Goal: Task Accomplishment & Management: Manage account settings

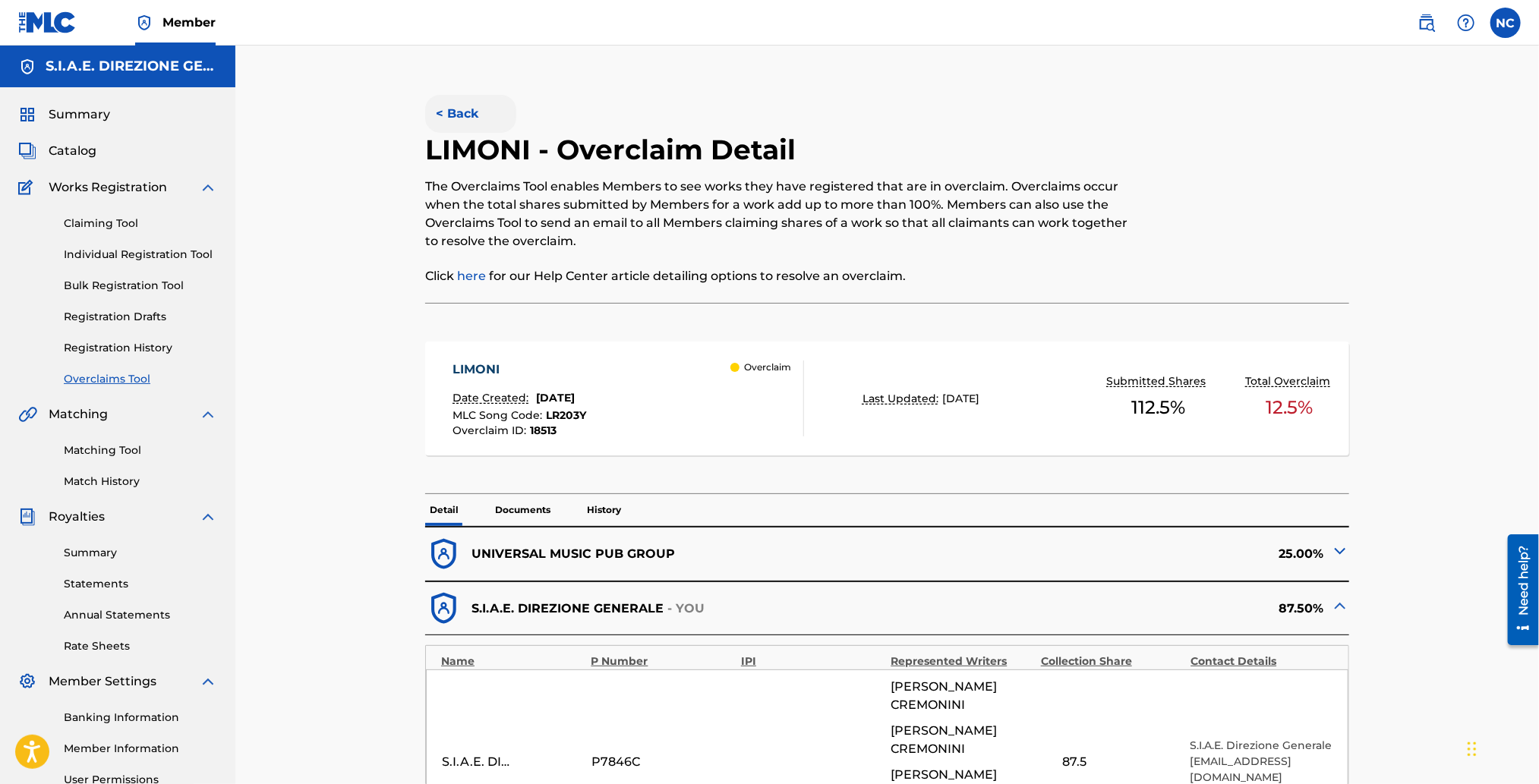
click at [455, 116] on button "< Back" at bounding box center [471, 114] width 91 height 38
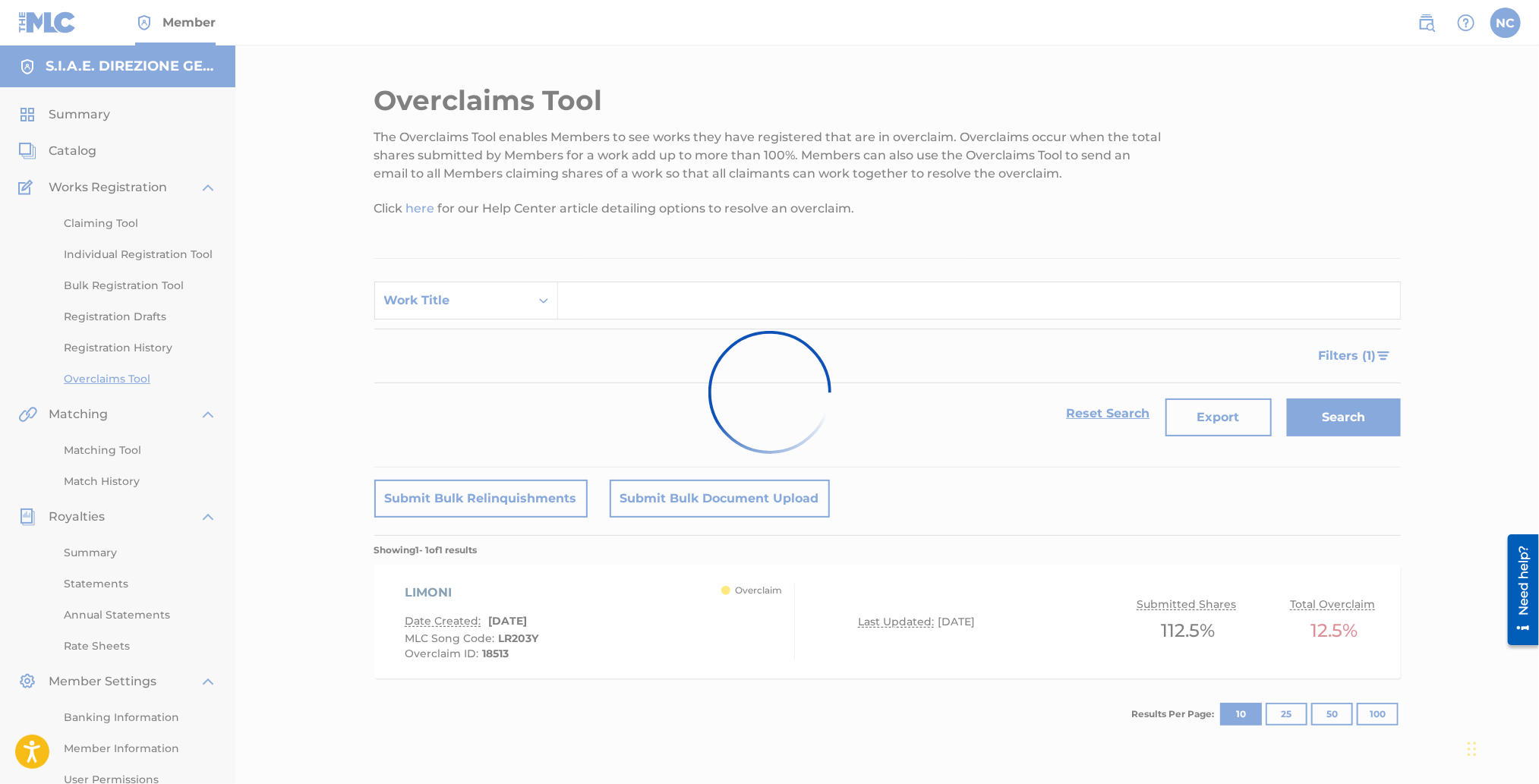
click at [462, 319] on div at bounding box center [769, 392] width 1539 height 784
click at [461, 300] on div at bounding box center [769, 392] width 1539 height 784
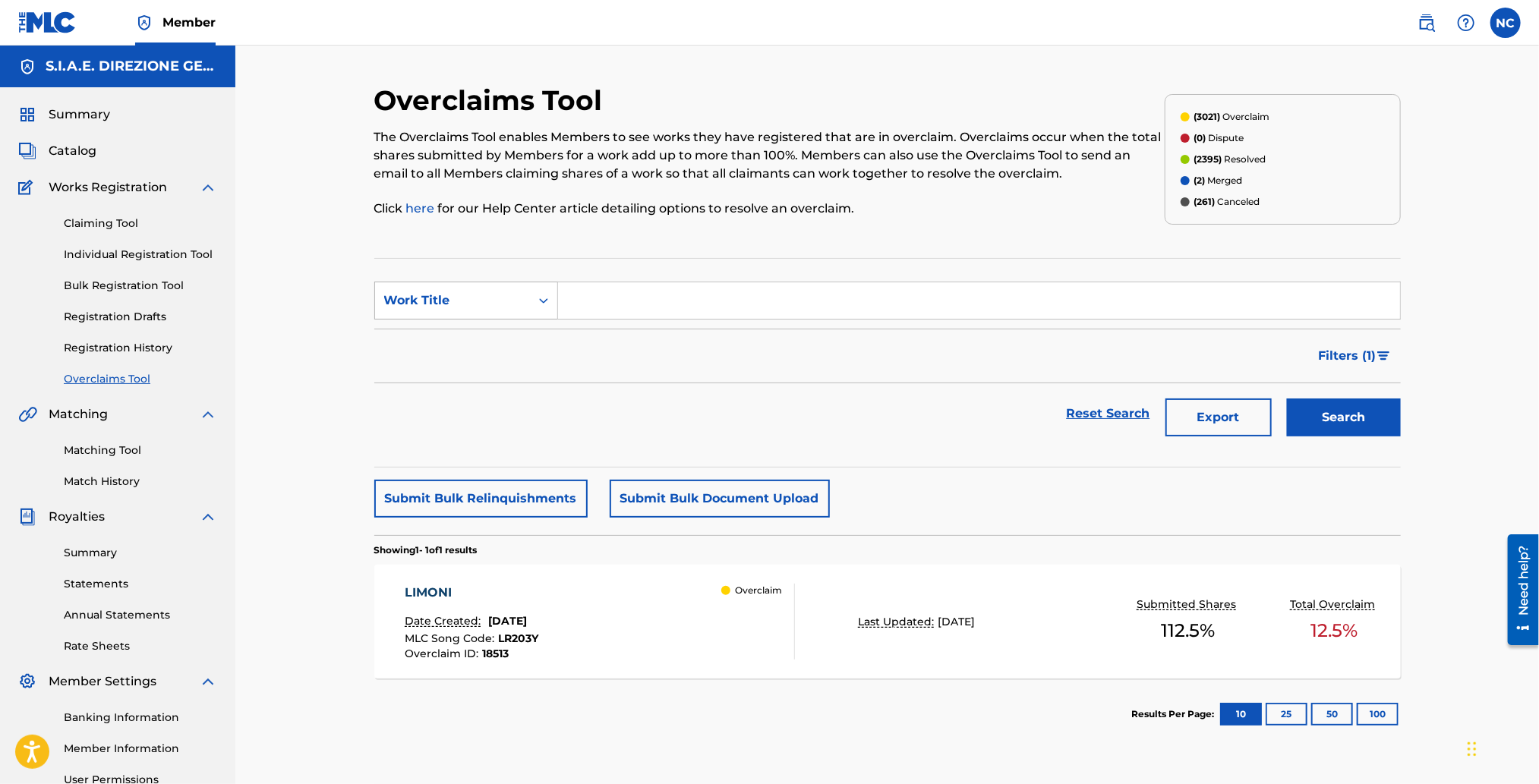
click at [458, 300] on div "Work Title" at bounding box center [453, 300] width 137 height 18
click at [454, 378] on div "Overclaim ID" at bounding box center [466, 377] width 182 height 38
click at [621, 288] on input "Search Form" at bounding box center [979, 301] width 842 height 36
paste input "18503"
type input "18503"
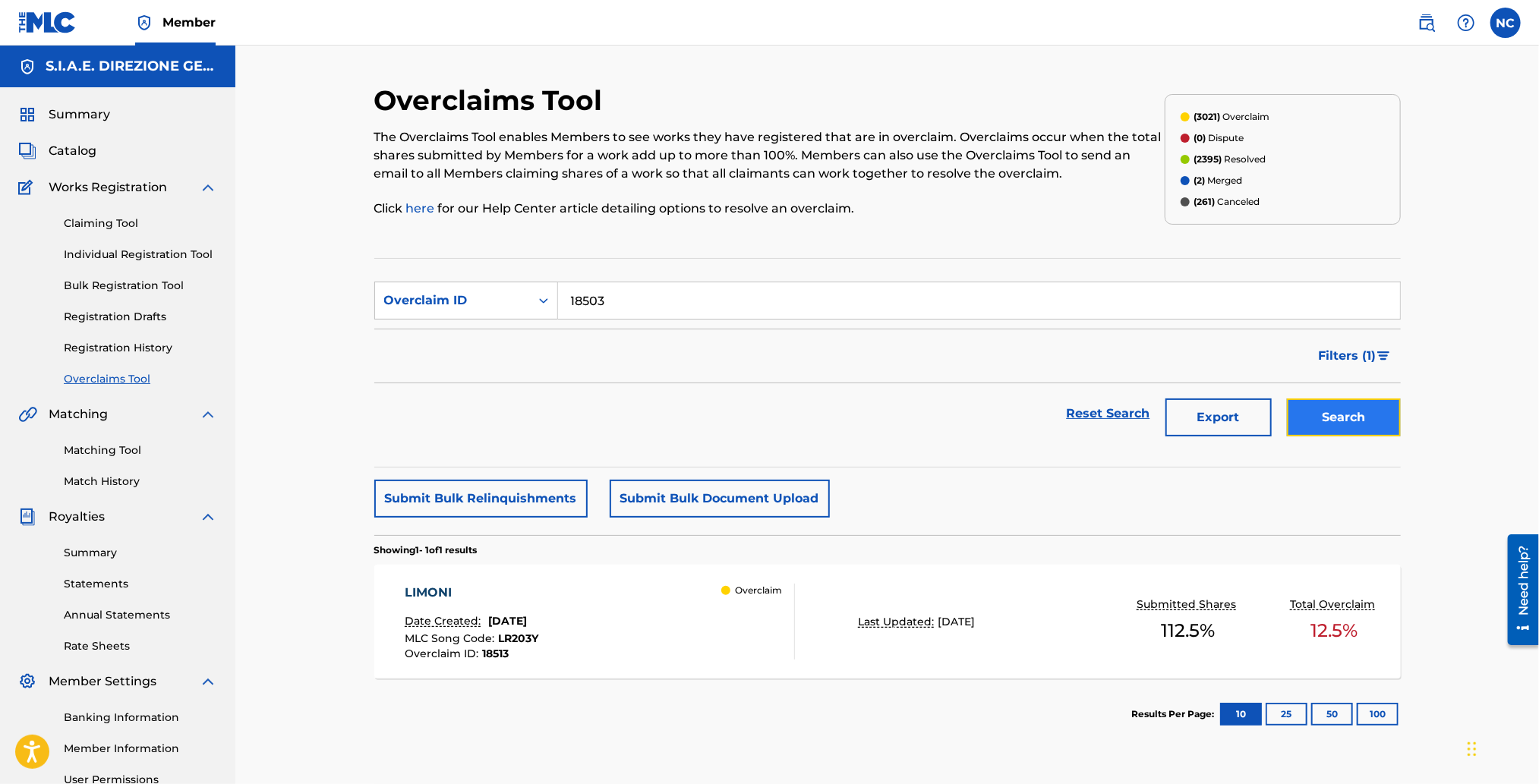
click at [1355, 408] on button "Search" at bounding box center [1344, 418] width 114 height 38
click at [656, 644] on div "STREAMING Date Created: [DATE] MLC Song Code : S70B5A Overclaim ID : 18503 Over…" at bounding box center [599, 622] width 390 height 76
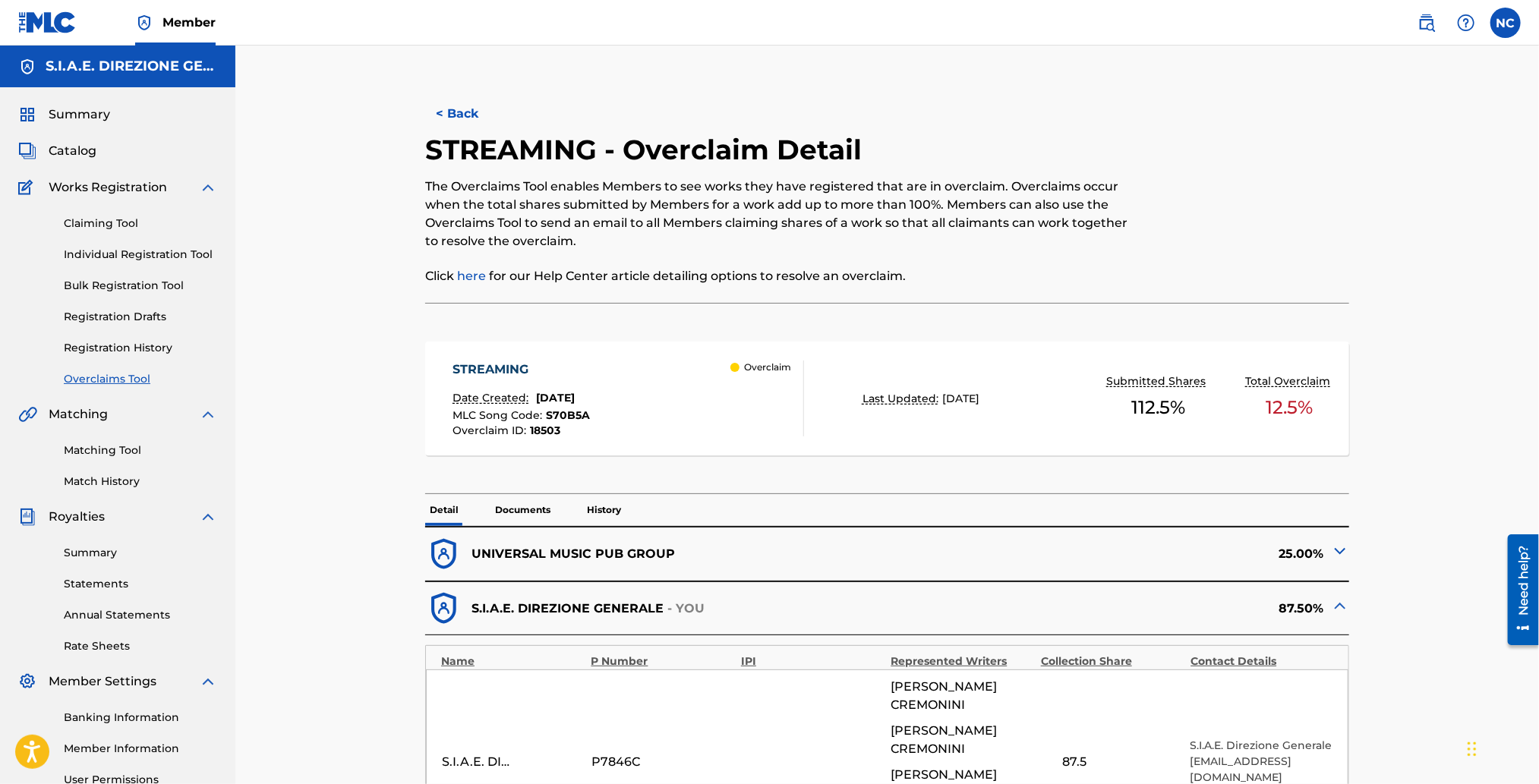
click at [122, 371] on link "Overclaims Tool" at bounding box center [141, 379] width 154 height 16
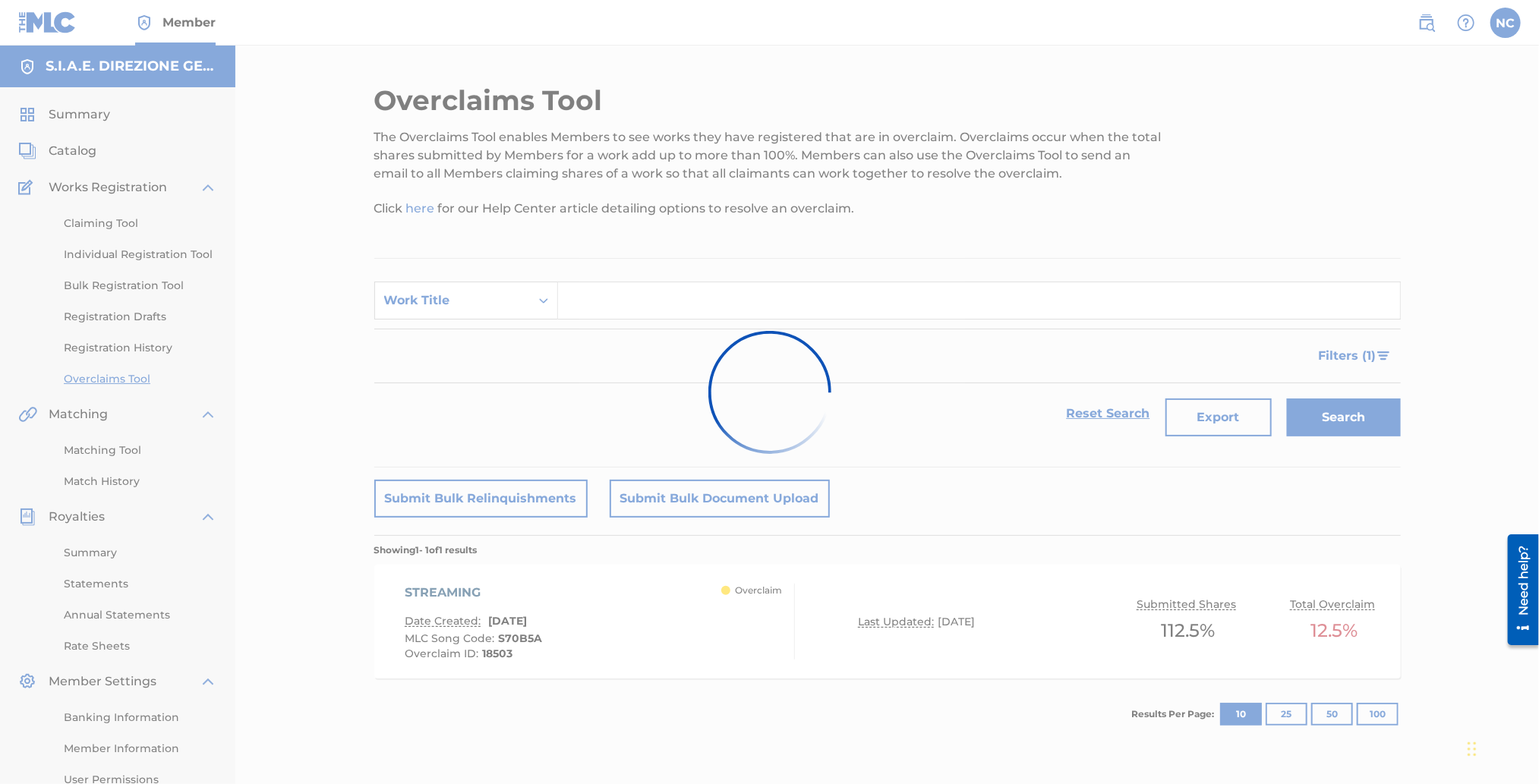
click at [445, 306] on div at bounding box center [769, 392] width 1539 height 784
click at [442, 306] on div at bounding box center [769, 392] width 1539 height 784
click at [432, 308] on div at bounding box center [769, 392] width 1539 height 784
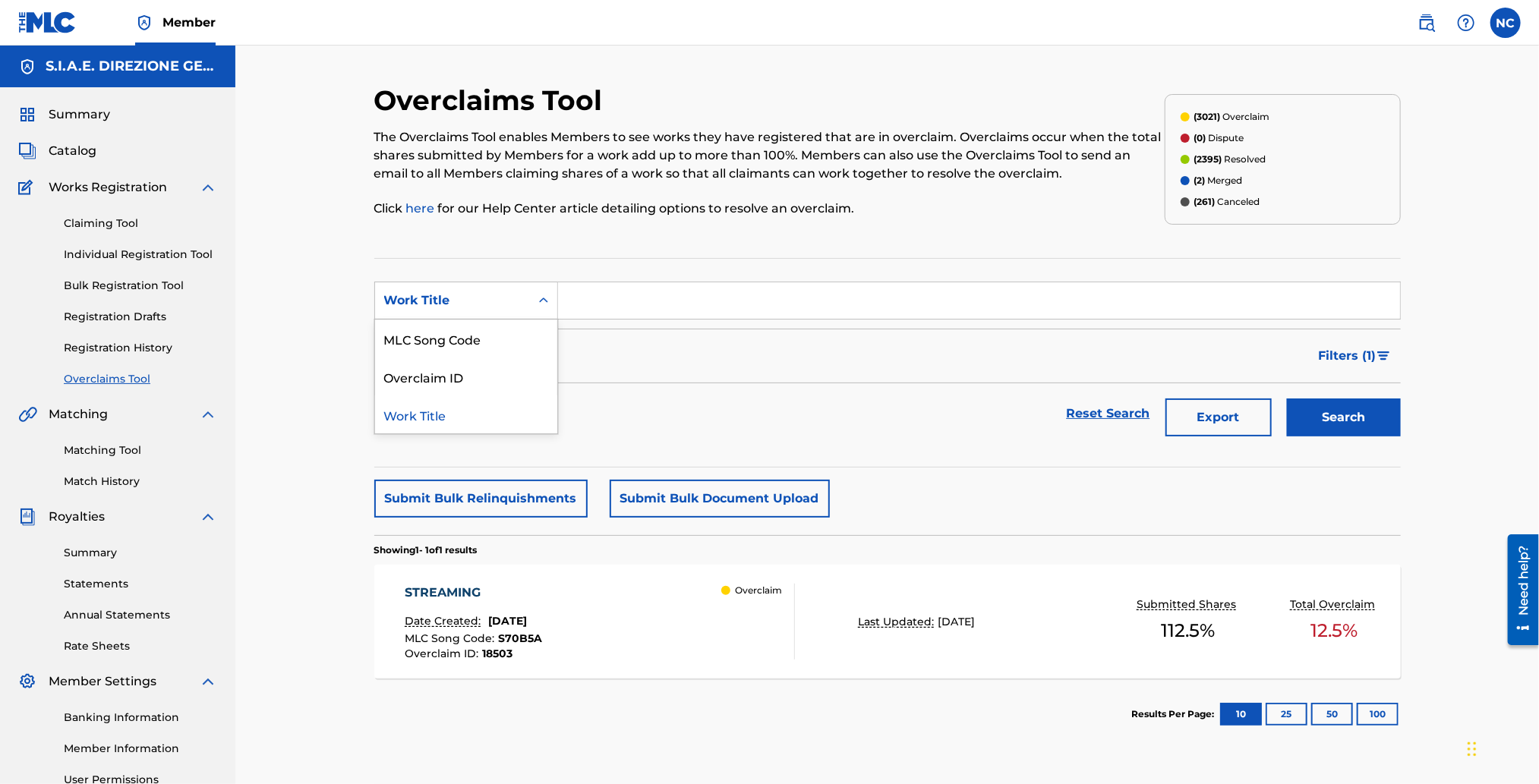
click at [432, 308] on div "Work Title" at bounding box center [453, 300] width 137 height 18
click at [431, 371] on div "Overclaim ID" at bounding box center [466, 377] width 182 height 38
click at [655, 300] on input "Search Form" at bounding box center [979, 301] width 842 height 36
paste input "18499"
click at [1361, 436] on button "Search" at bounding box center [1344, 418] width 114 height 38
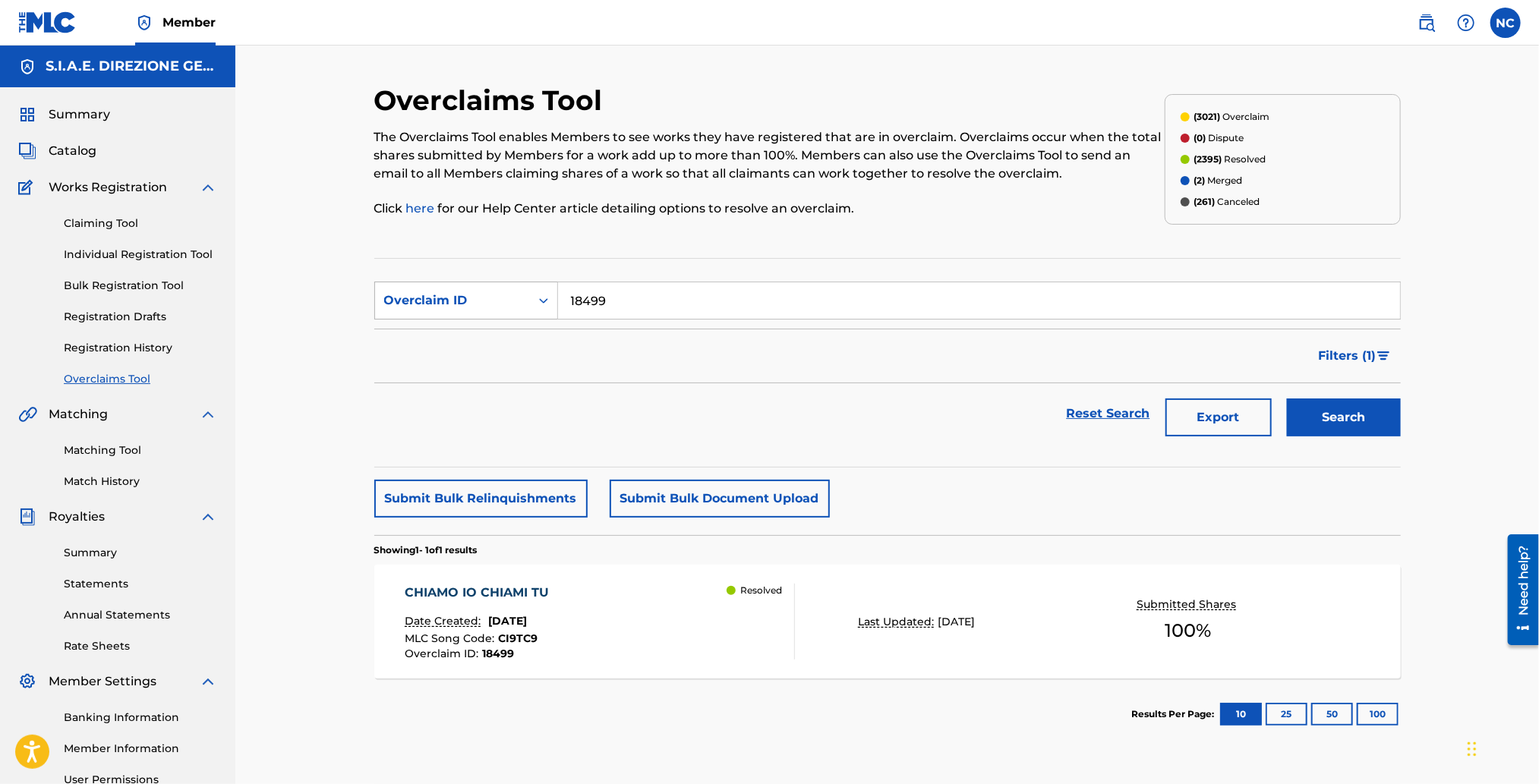
drag, startPoint x: 653, startPoint y: 305, endPoint x: 459, endPoint y: 305, distance: 194.0
click at [459, 305] on div "SearchWithCriteria4e0ec778-89d1-4dc0-bb6b-3cd95d09452f Overclaim ID 18499" at bounding box center [887, 301] width 1026 height 38
type input "22322"
click at [1287, 399] on button "Search" at bounding box center [1344, 418] width 114 height 38
click at [507, 625] on span "[DATE]" at bounding box center [507, 621] width 39 height 13
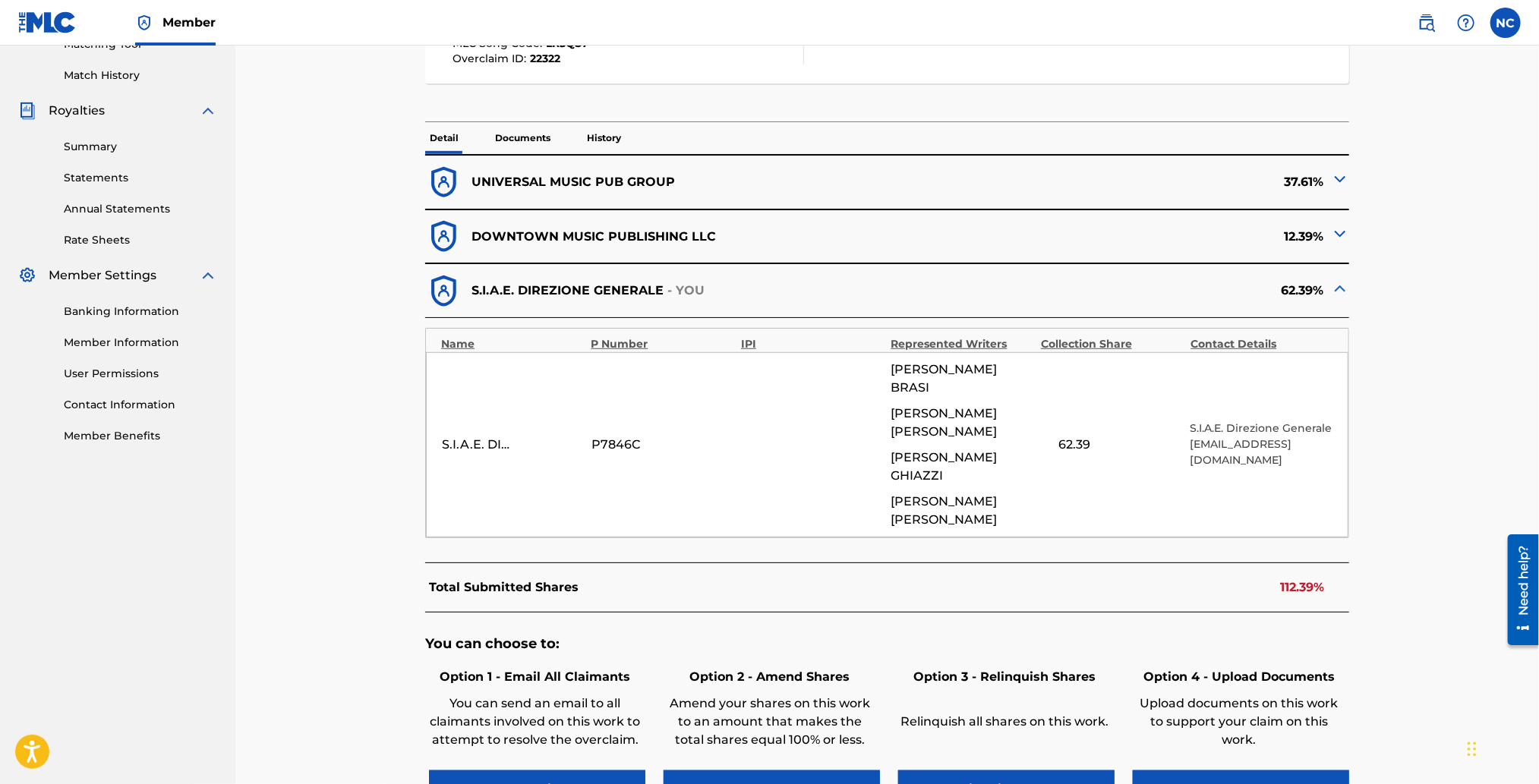
scroll to position [530, 0]
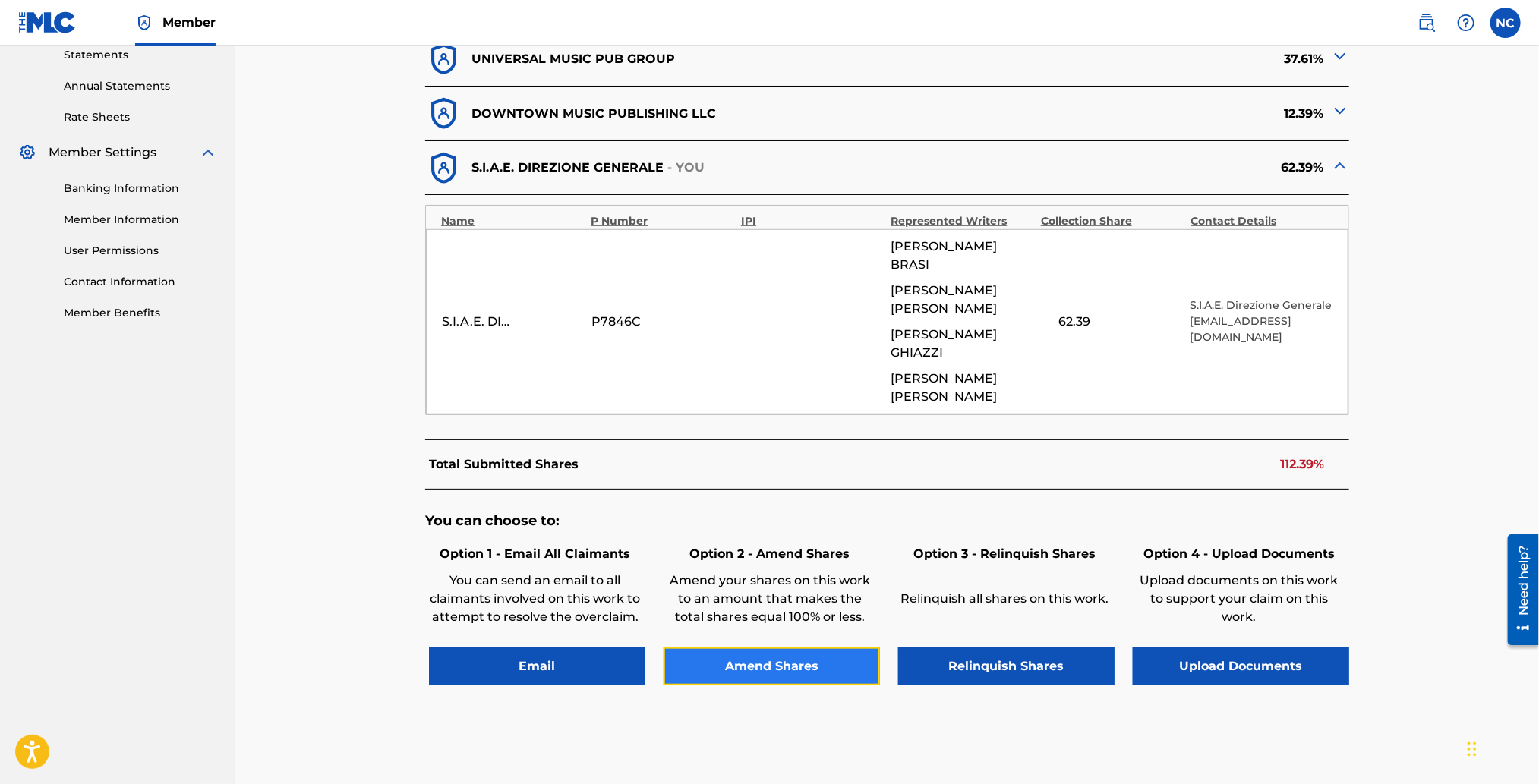
click at [808, 647] on button "Amend Shares" at bounding box center [772, 666] width 216 height 38
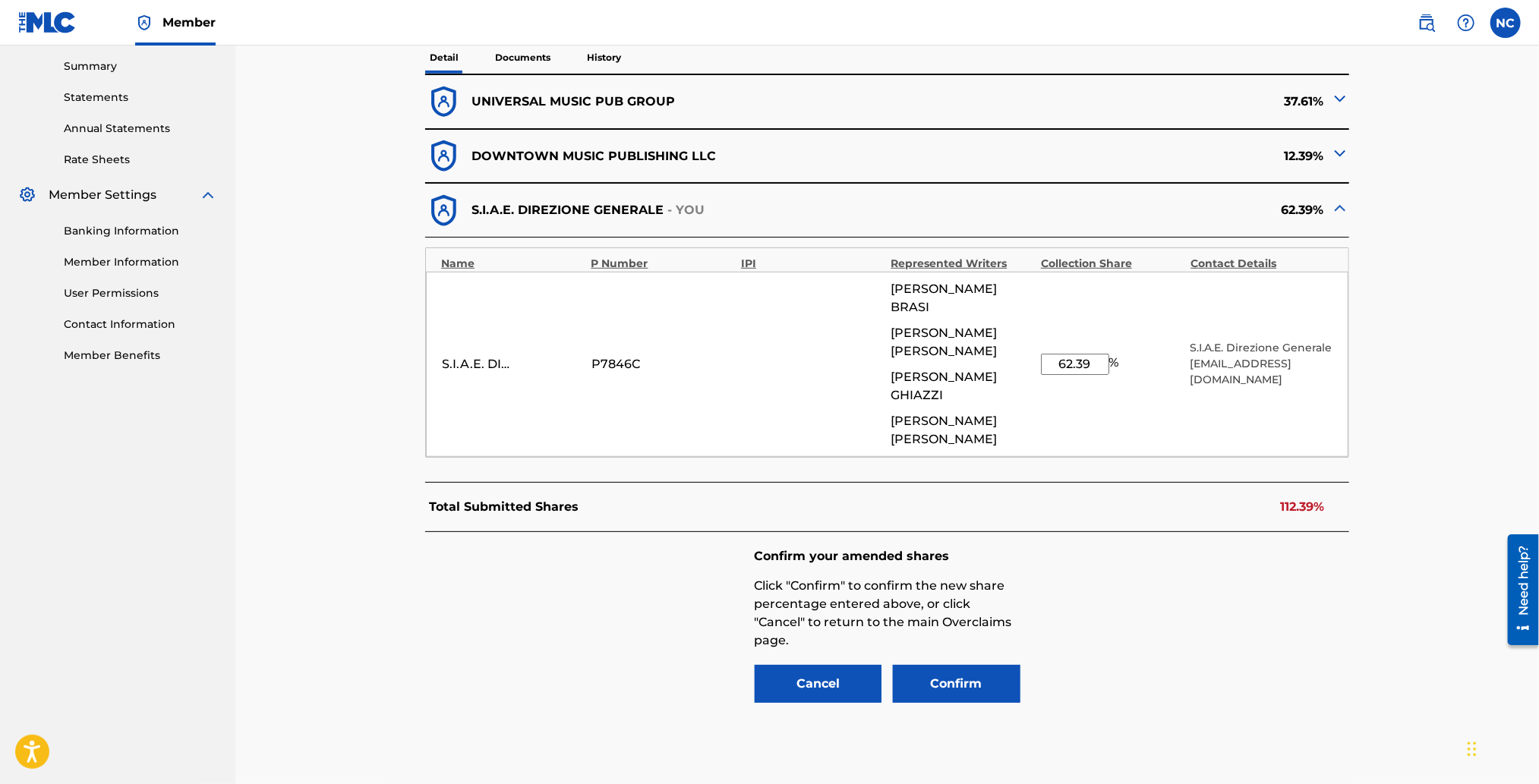
drag, startPoint x: 1106, startPoint y: 302, endPoint x: 1019, endPoint y: 302, distance: 87.0
click at [1019, 302] on div "S.I.A.E. DIREZIONE GENERALE P7846C [PERSON_NAME] GIORGIO DE [PERSON_NAME] GHIAZ…" at bounding box center [888, 364] width 923 height 185
type input "50"
drag, startPoint x: 1002, startPoint y: 603, endPoint x: 1216, endPoint y: 594, distance: 214.2
click at [1218, 598] on div "Confirm your amended shares Click "Confirm" to confirm the new share percentage…" at bounding box center [887, 627] width 924 height 190
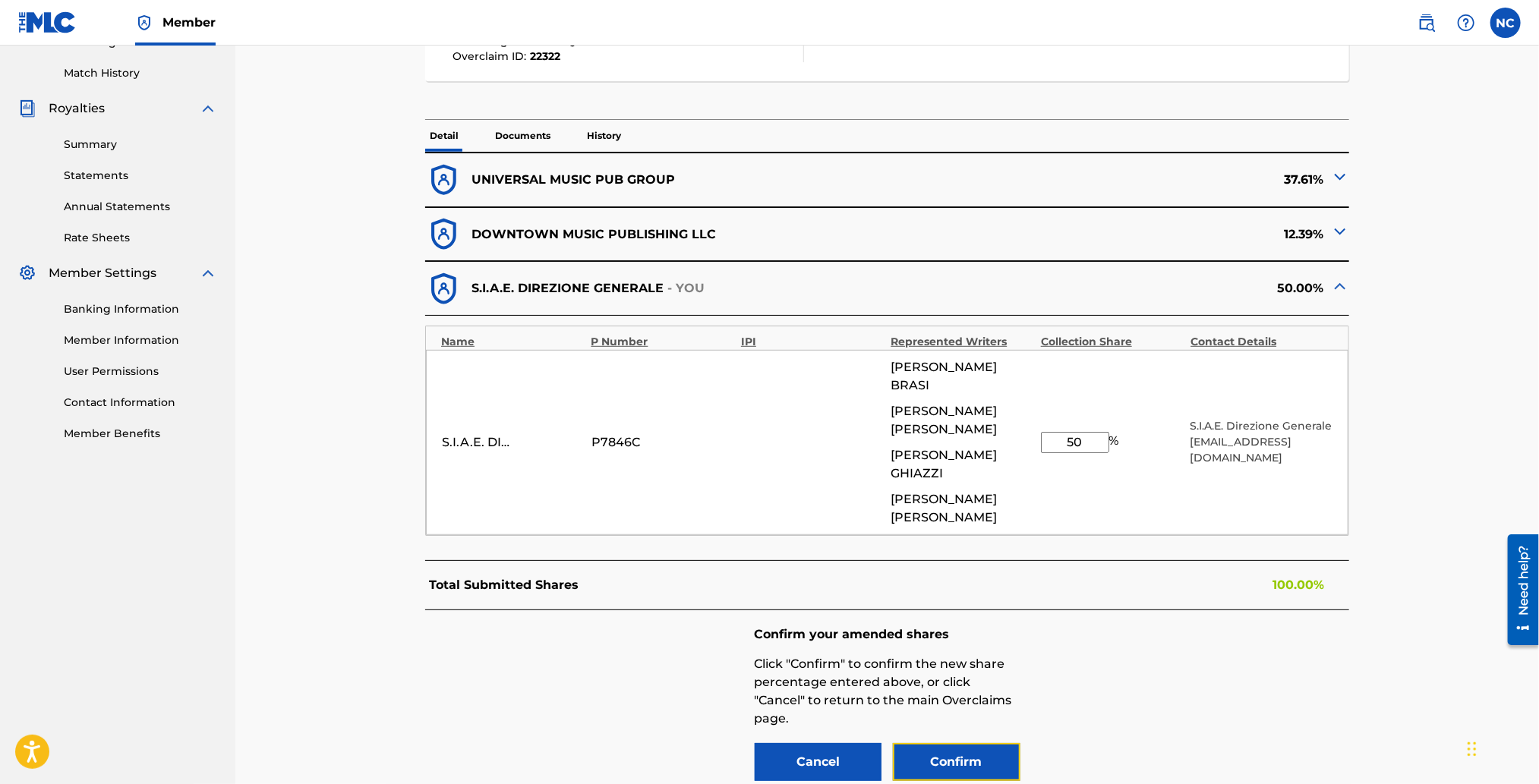
scroll to position [259, 0]
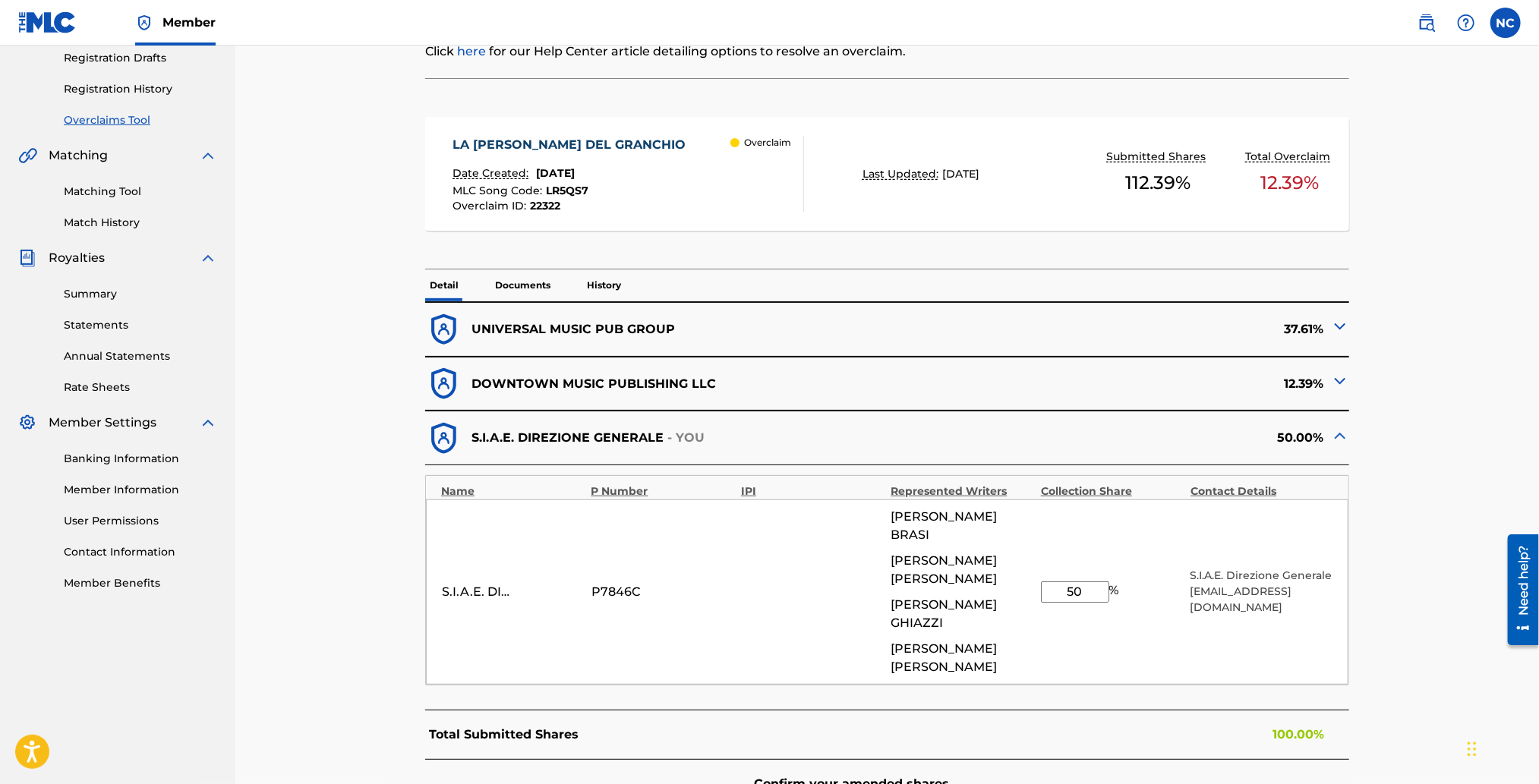
click at [1343, 317] on img at bounding box center [1340, 326] width 18 height 18
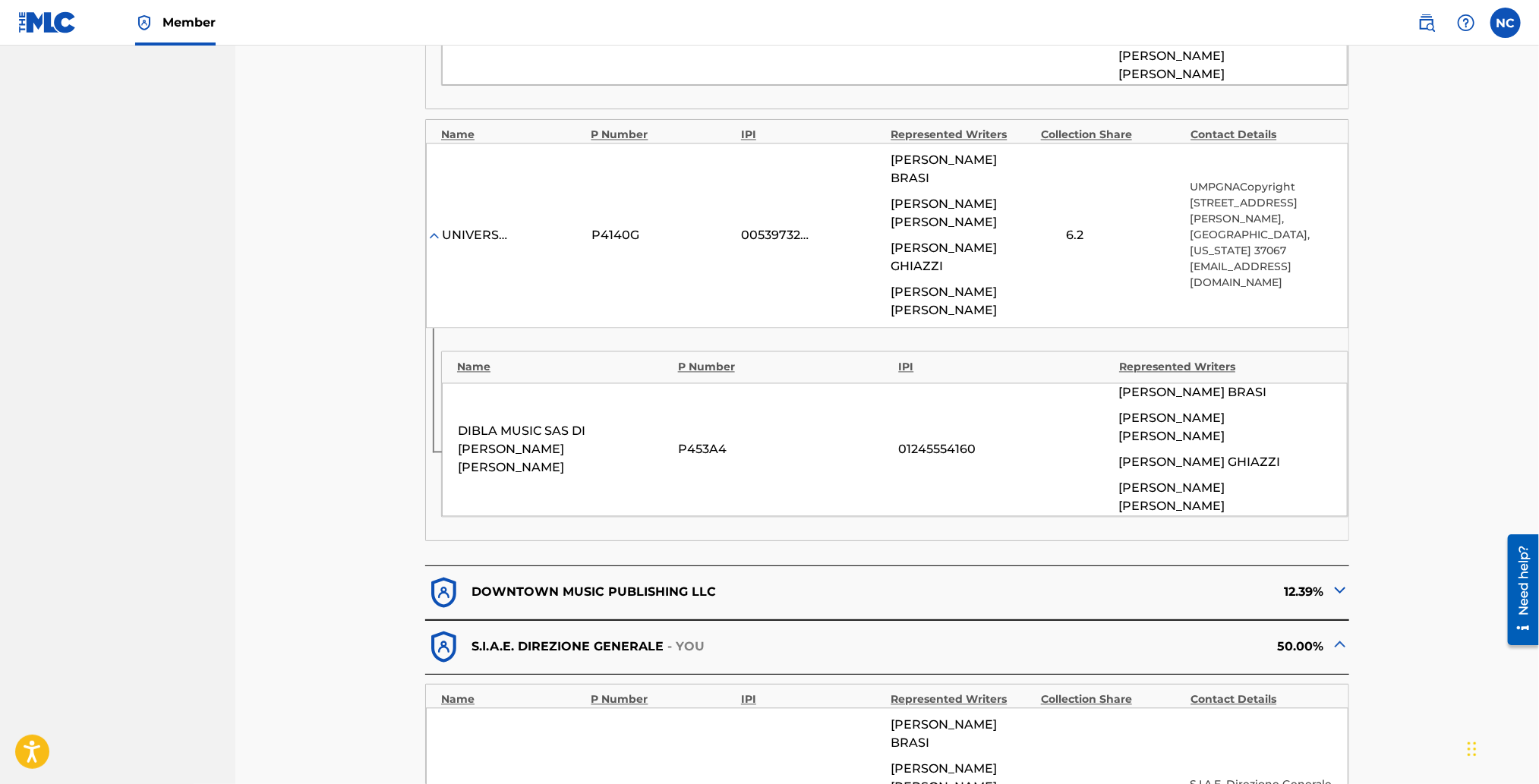
scroll to position [1877, 0]
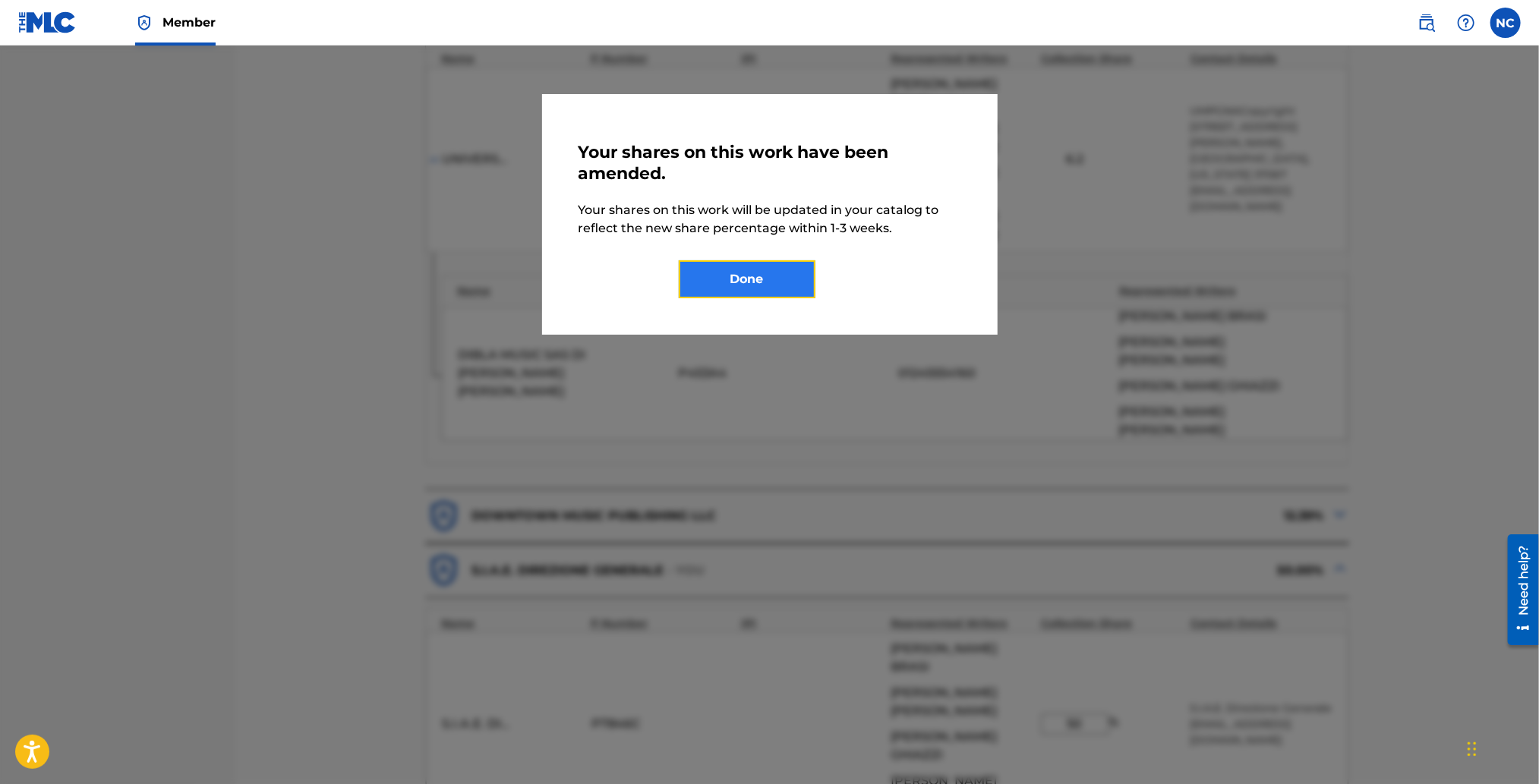
click at [772, 290] on button "Done" at bounding box center [747, 279] width 137 height 38
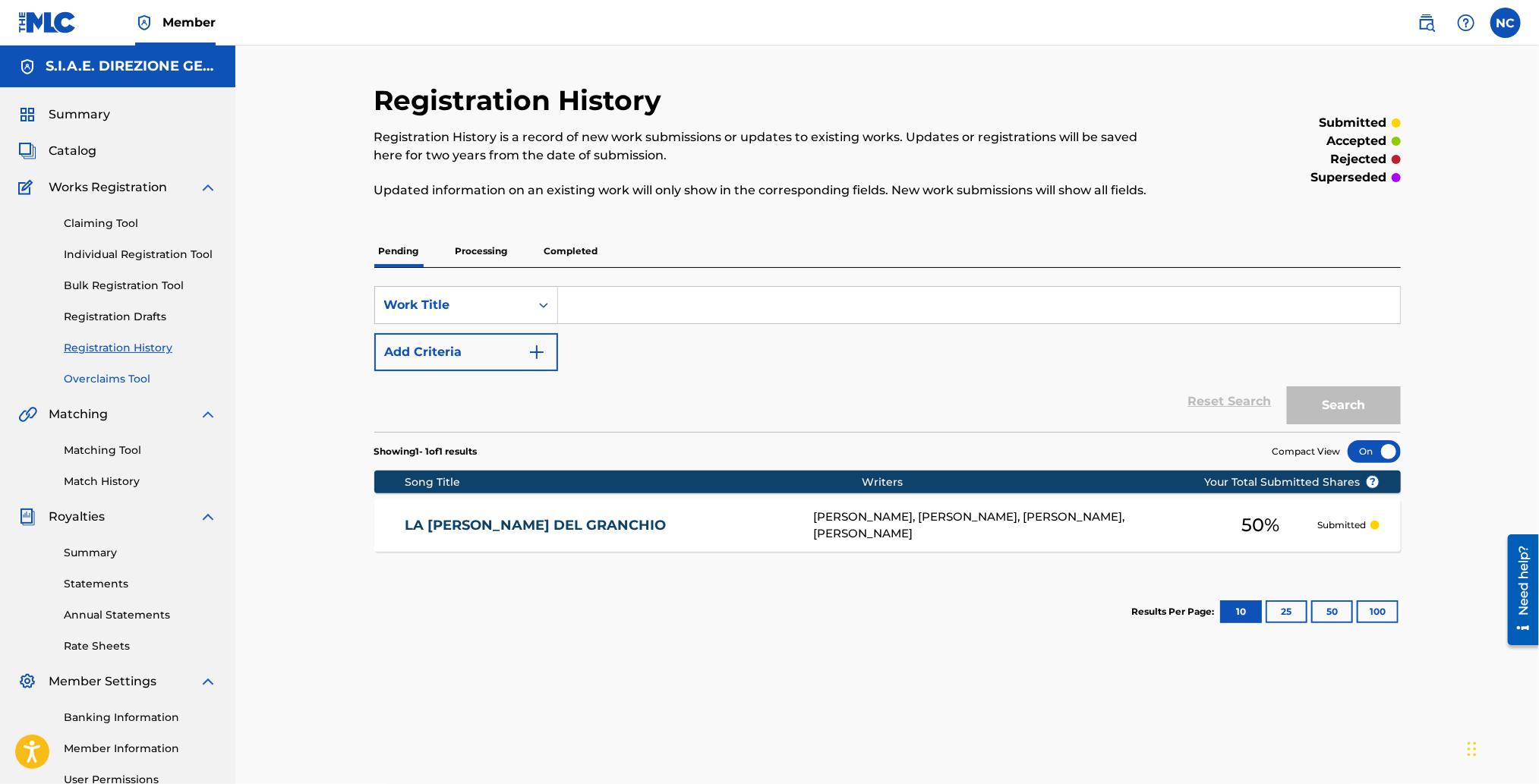
click at [86, 381] on link "Overclaims Tool" at bounding box center [141, 379] width 154 height 16
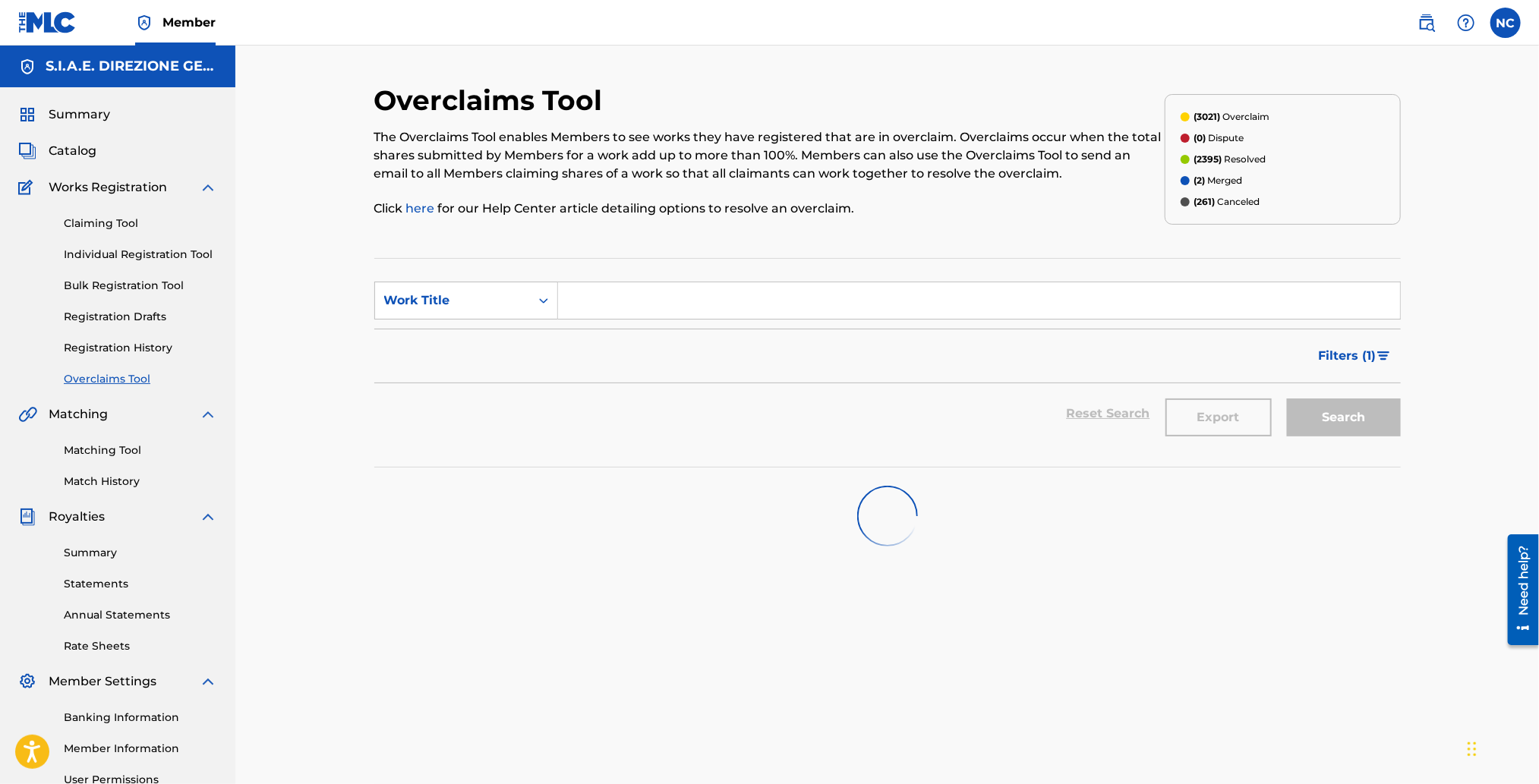
click at [465, 305] on div "Work Title" at bounding box center [453, 300] width 137 height 18
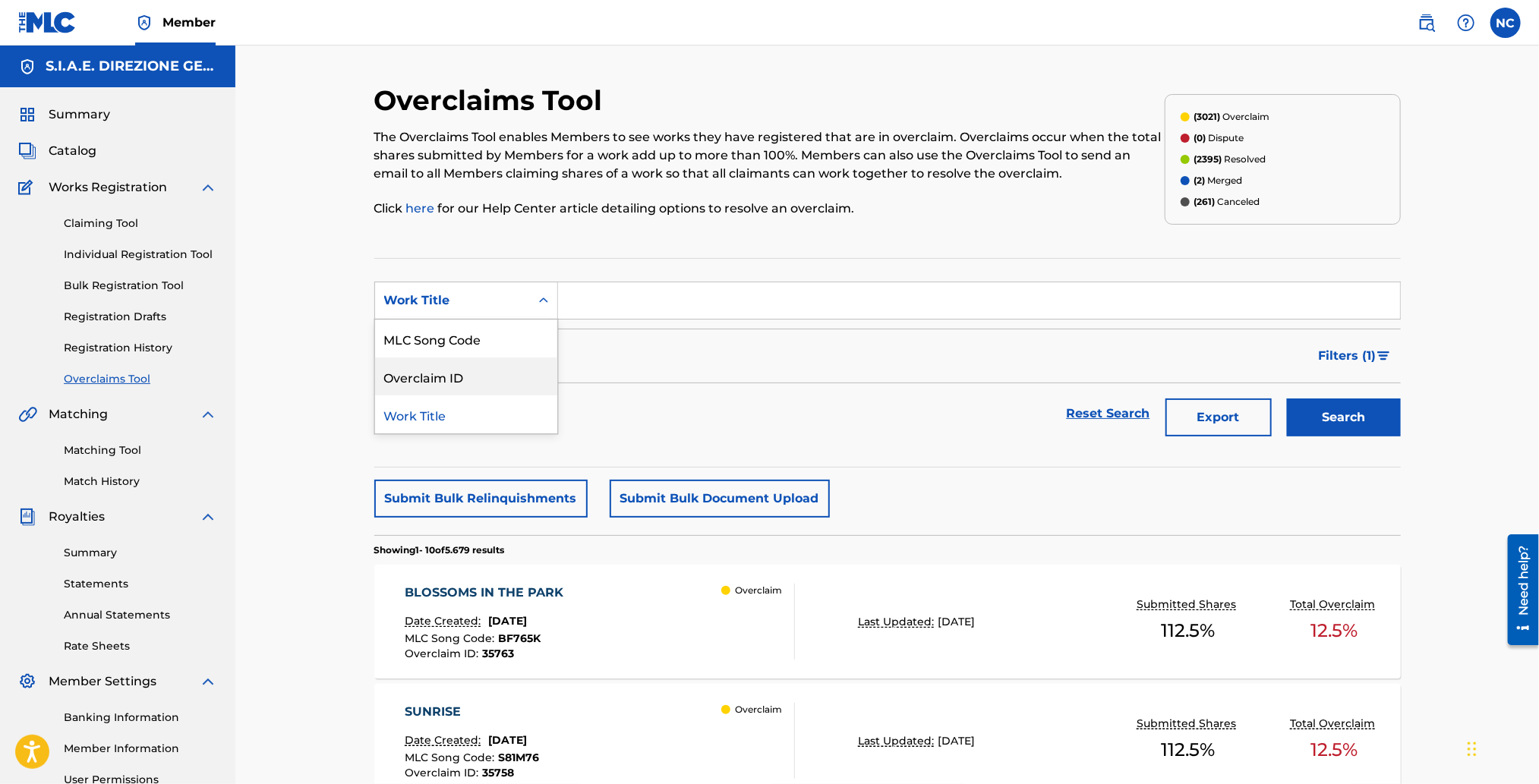
click at [461, 369] on div "Overclaim ID" at bounding box center [466, 377] width 182 height 38
click at [604, 303] on input "Search Form" at bounding box center [979, 301] width 842 height 36
paste input "18558"
type input "18558"
click at [1345, 450] on section "SearchWithCriteria842f90c0-0fd8-46be-982c-c8dd2e7a4238 Overclaim ID 18558 Filte…" at bounding box center [887, 363] width 1026 height 210
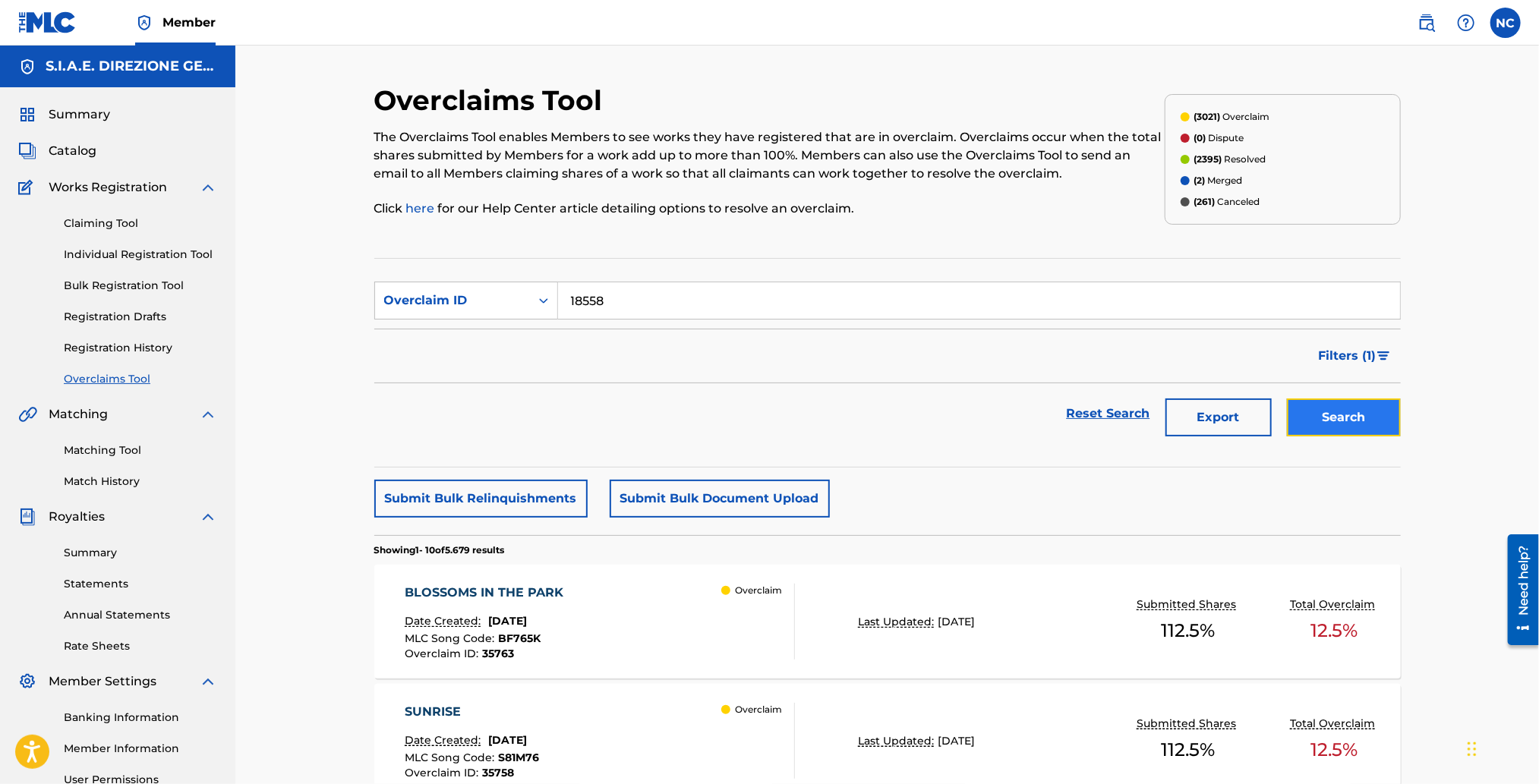
click at [1346, 418] on button "Search" at bounding box center [1344, 418] width 114 height 38
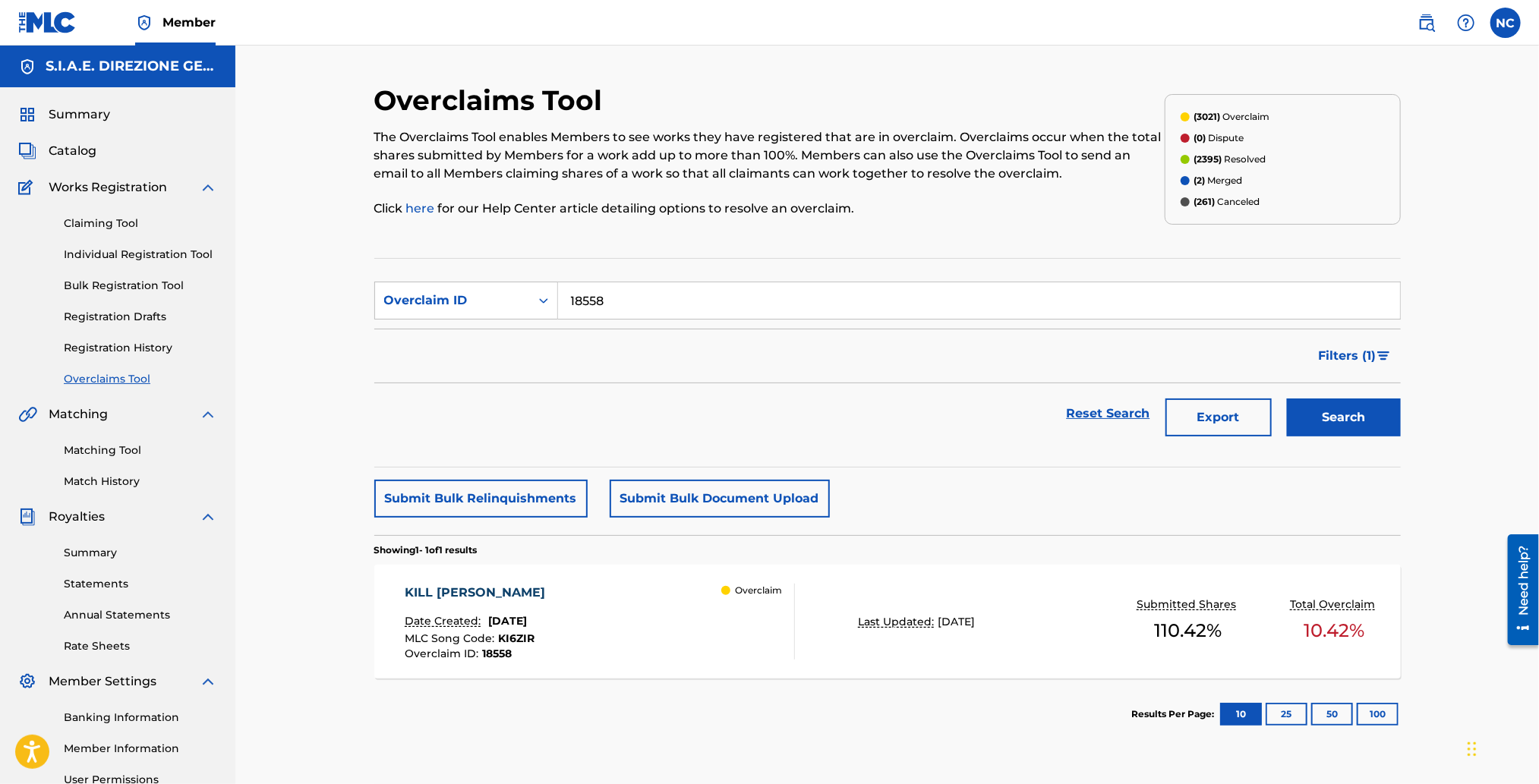
click at [490, 649] on span "18558" at bounding box center [497, 654] width 29 height 13
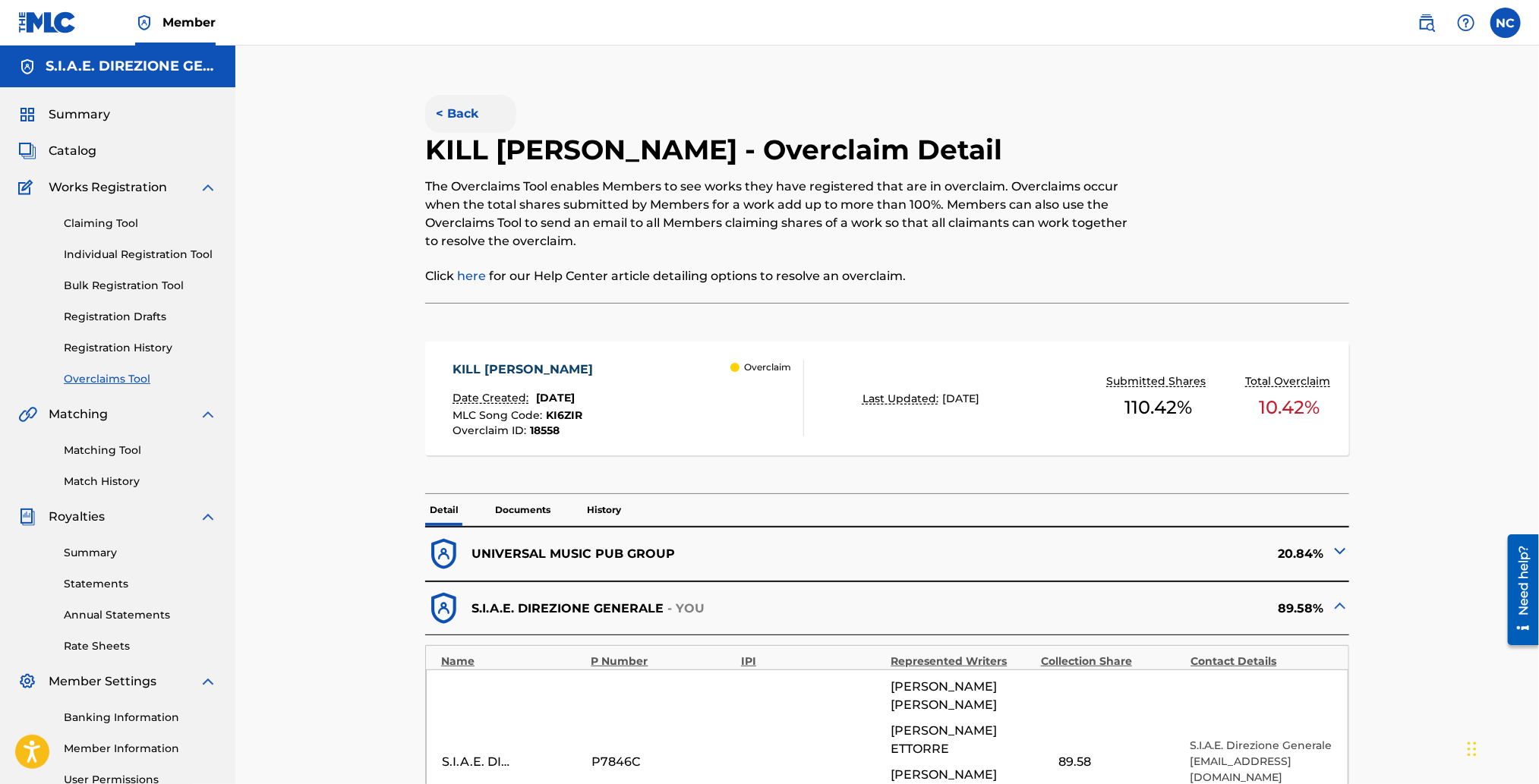
click at [439, 112] on button "< Back" at bounding box center [471, 114] width 91 height 38
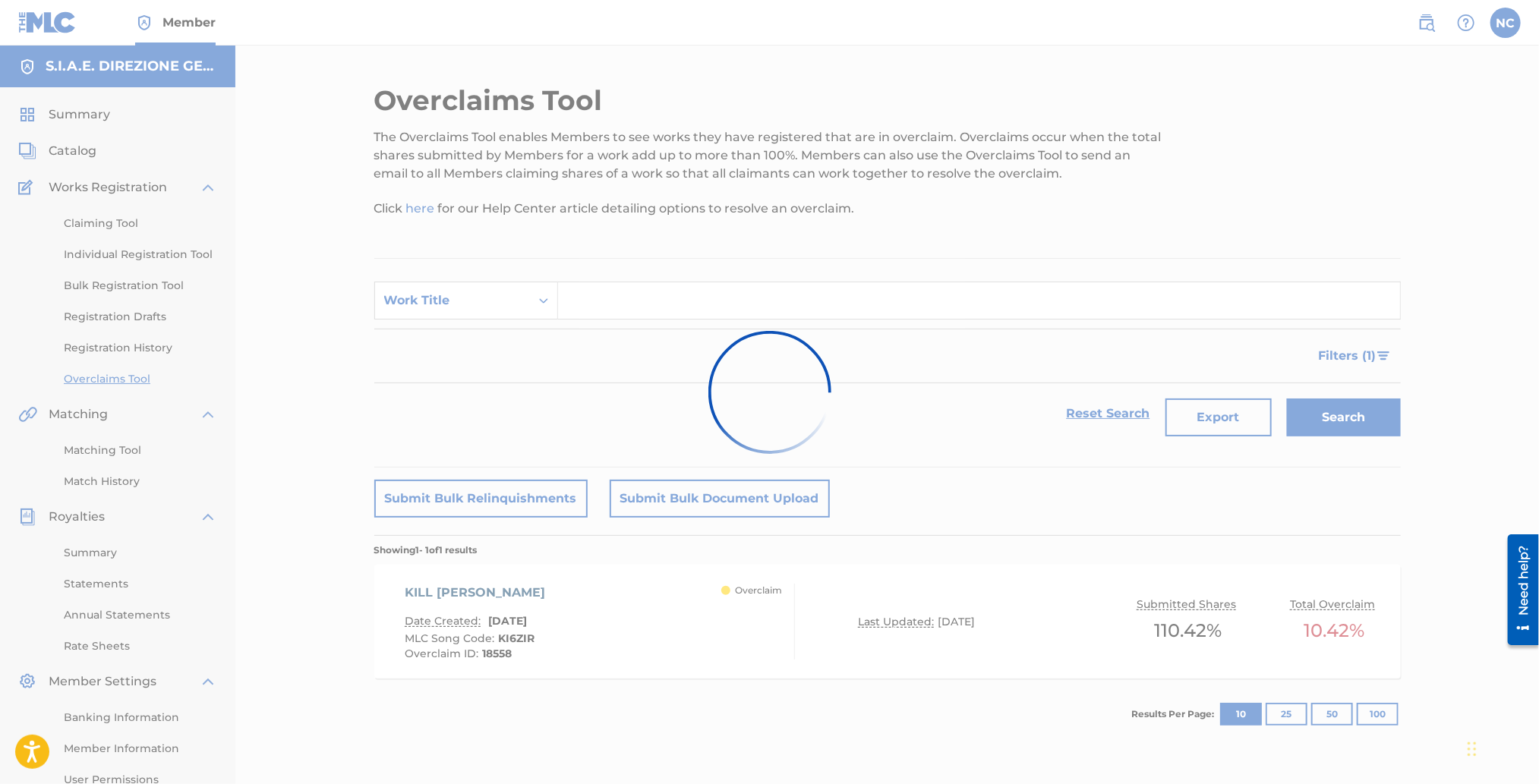
click at [467, 313] on div at bounding box center [769, 392] width 1539 height 784
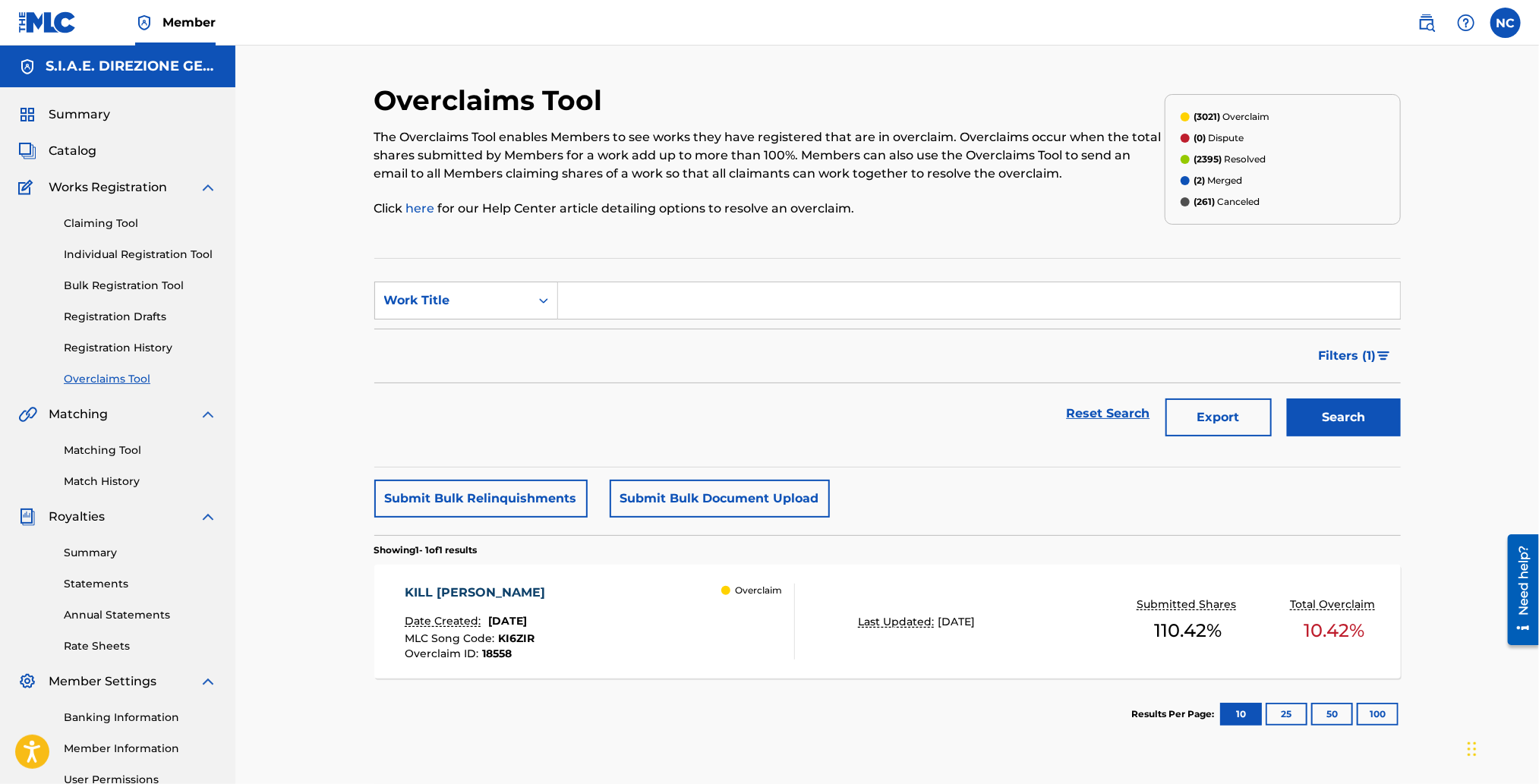
click at [443, 302] on div "Work Title" at bounding box center [453, 300] width 137 height 18
click at [442, 382] on div "Overclaim ID" at bounding box center [466, 377] width 182 height 38
click at [735, 290] on input "Search Form" at bounding box center [979, 301] width 842 height 36
type input "18257"
click at [1287, 399] on button "Search" at bounding box center [1344, 418] width 114 height 38
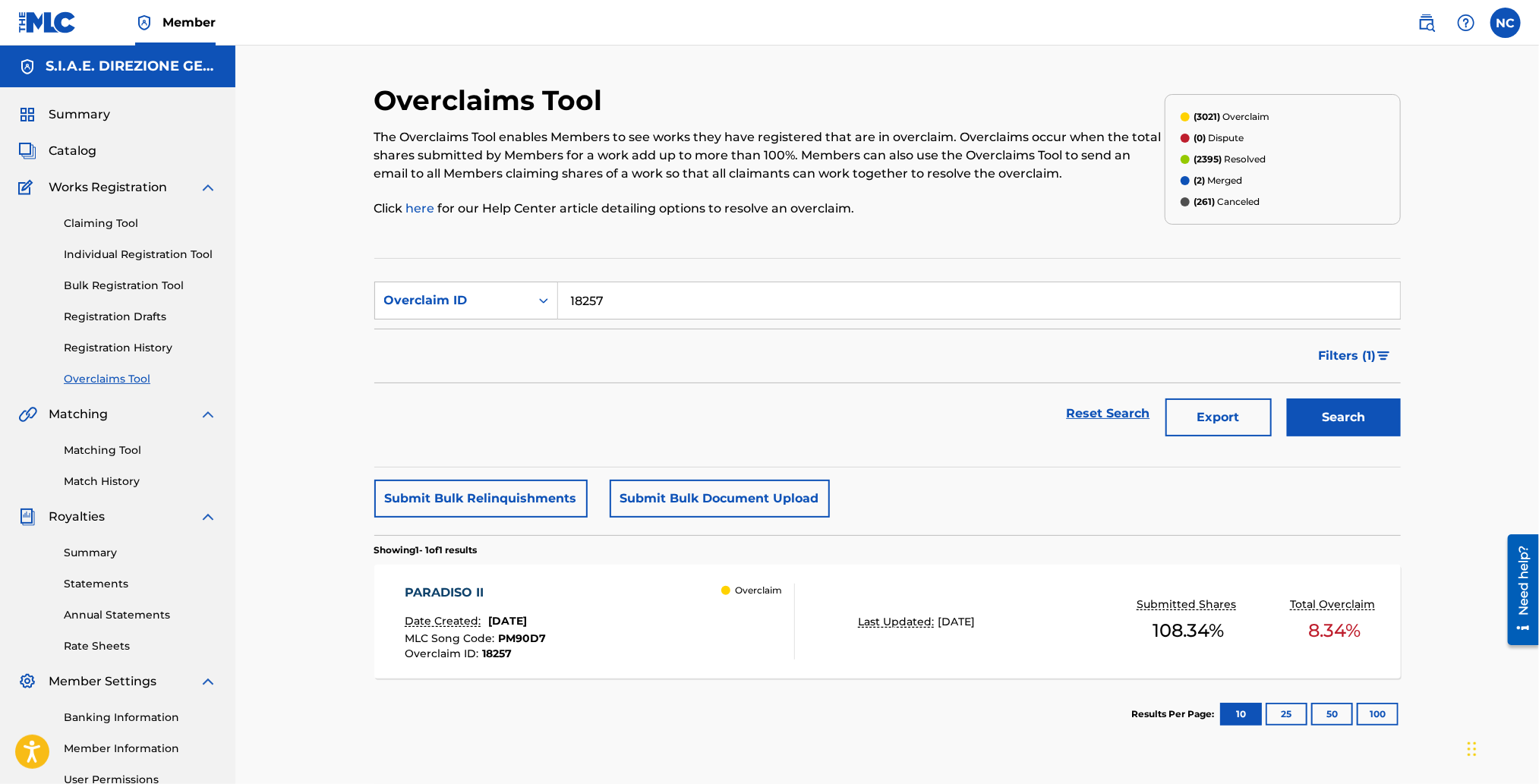
click at [723, 629] on div "Overclaim" at bounding box center [758, 622] width 73 height 76
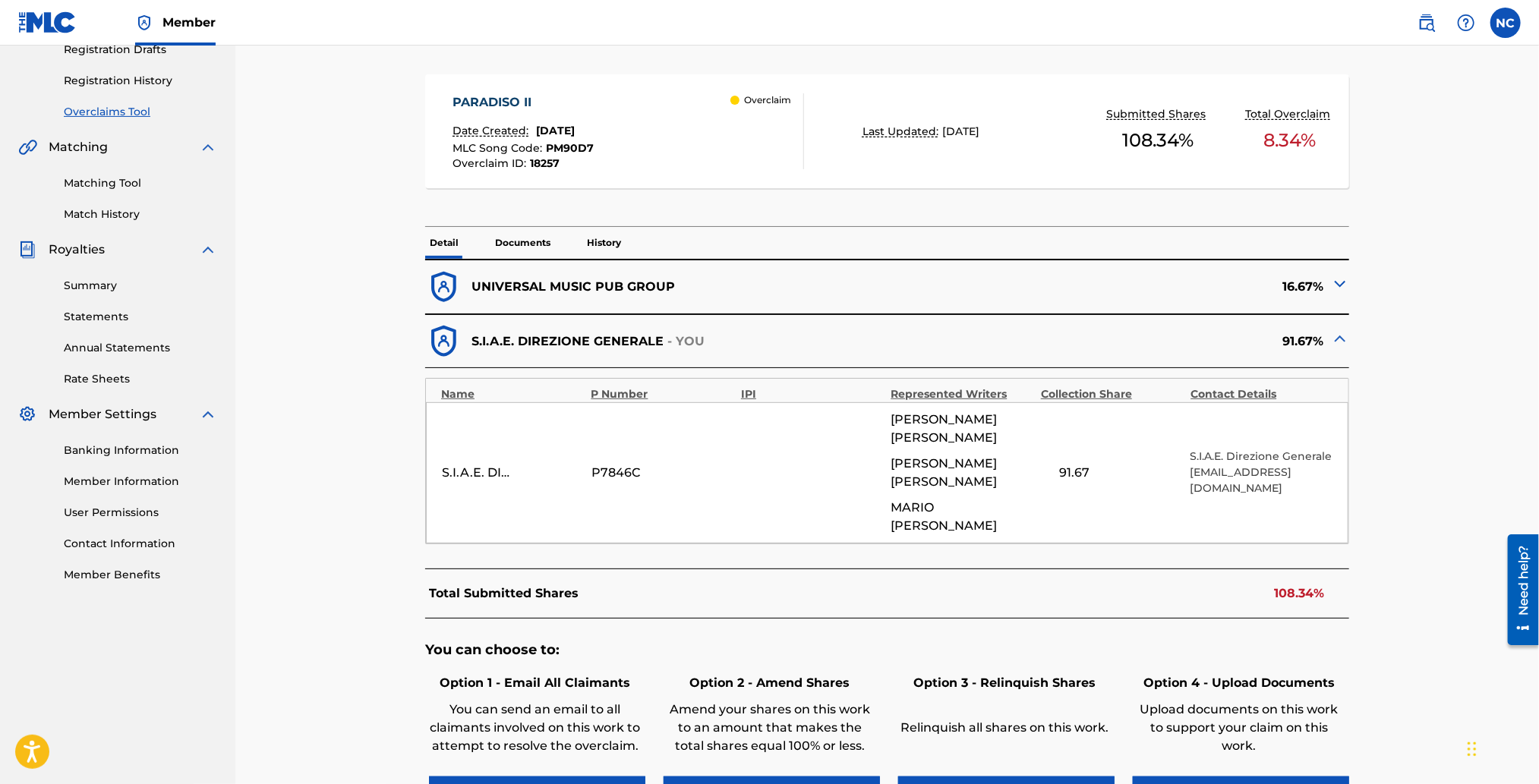
scroll to position [227, 0]
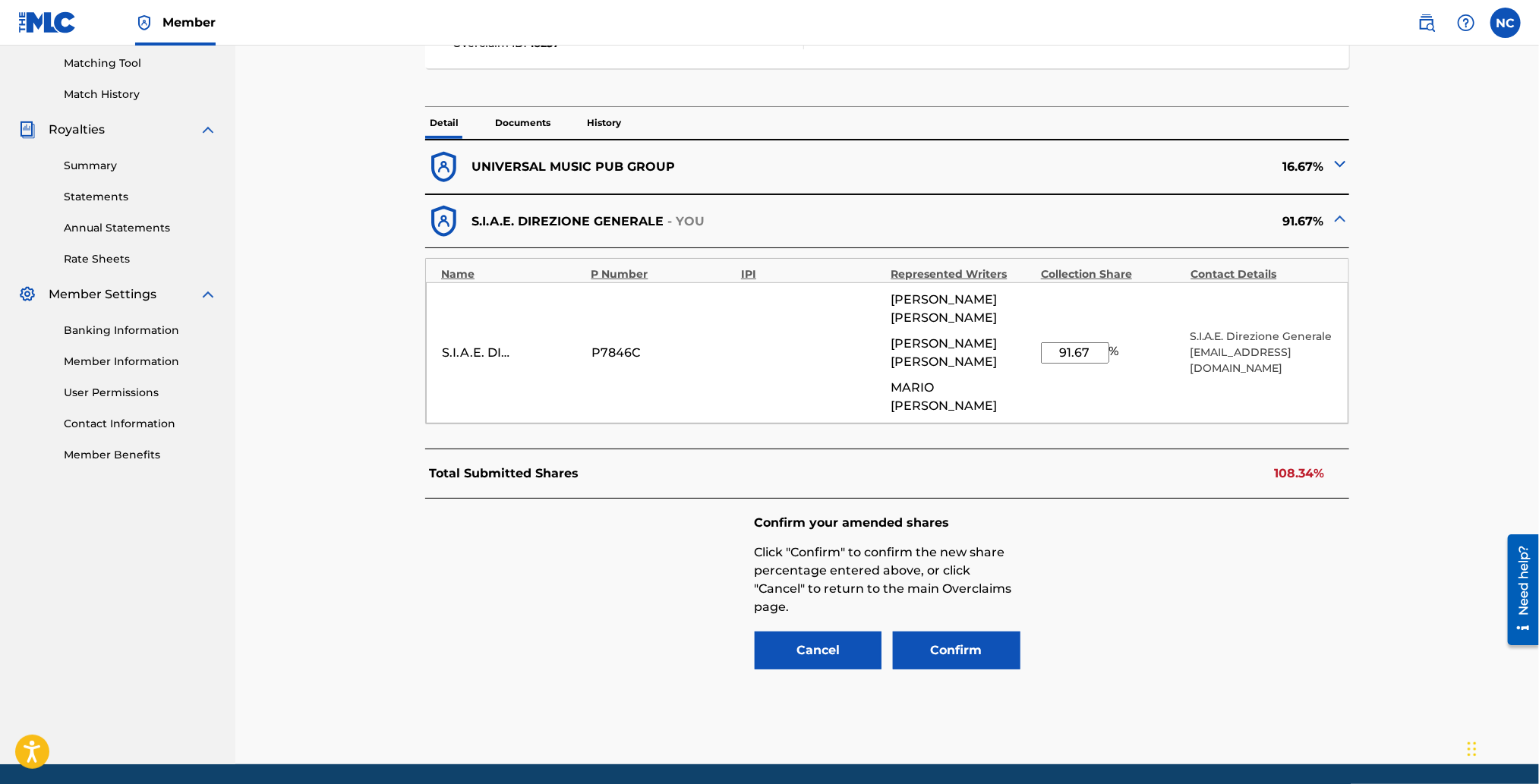
drag, startPoint x: 1094, startPoint y: 321, endPoint x: 969, endPoint y: 325, distance: 125.1
click at [969, 325] on div "S.I.A.E. DIREZIONE GENERALE P7846C [PERSON_NAME] [PERSON_NAME] [PERSON_NAME] 91…" at bounding box center [888, 353] width 923 height 141
type input "83.33"
click at [1338, 165] on img at bounding box center [1340, 163] width 18 height 18
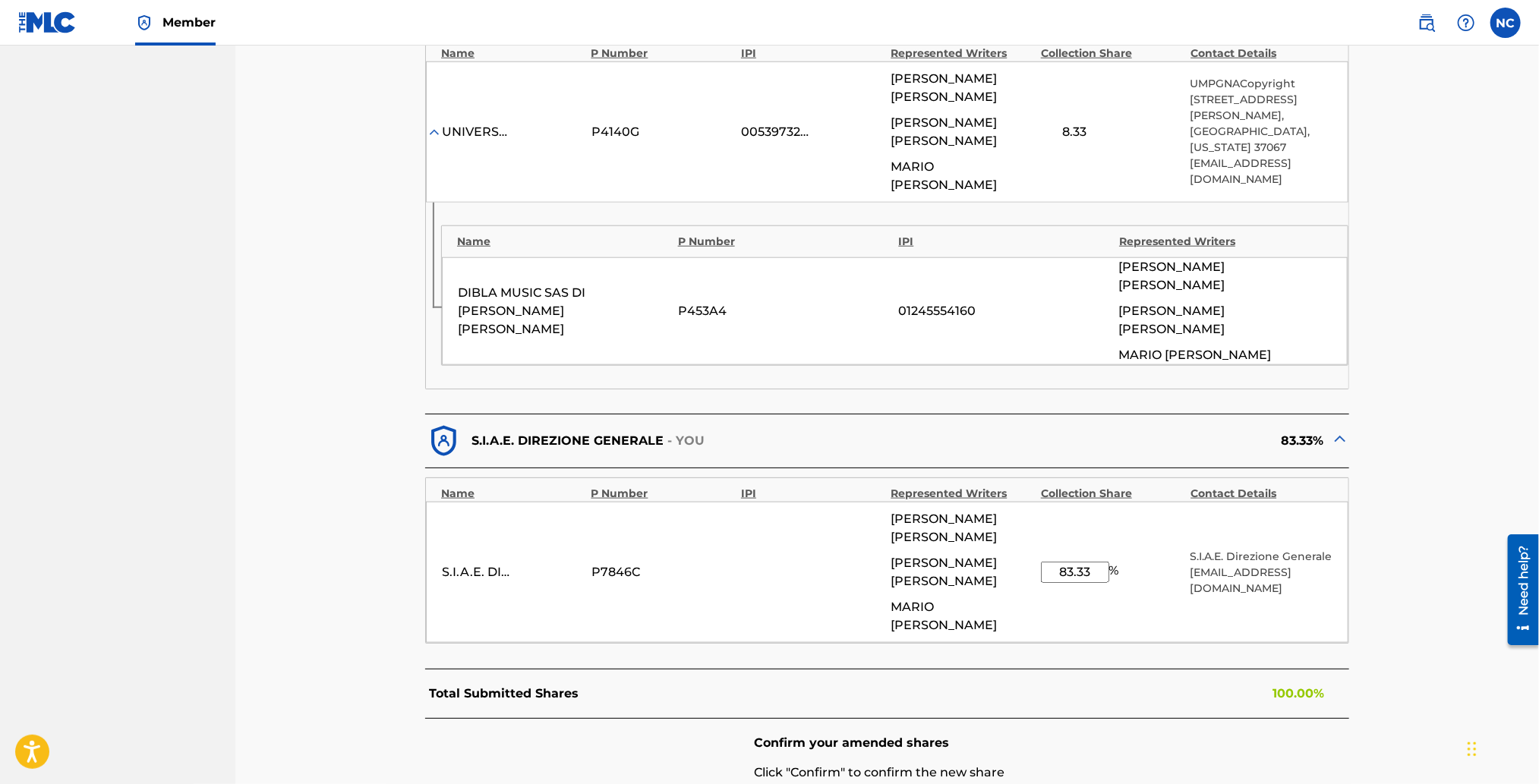
scroll to position [957, 0]
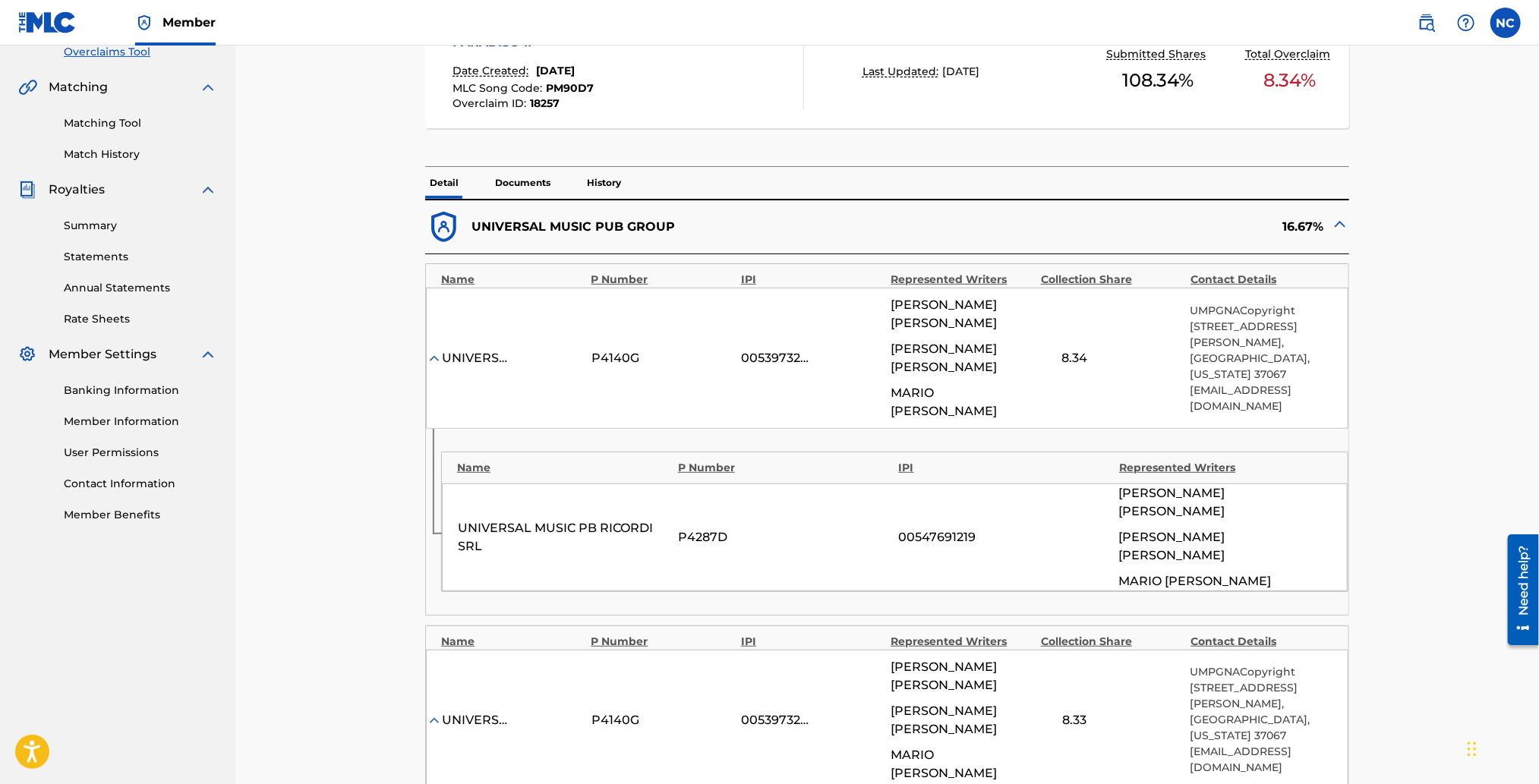
scroll to position [46, 0]
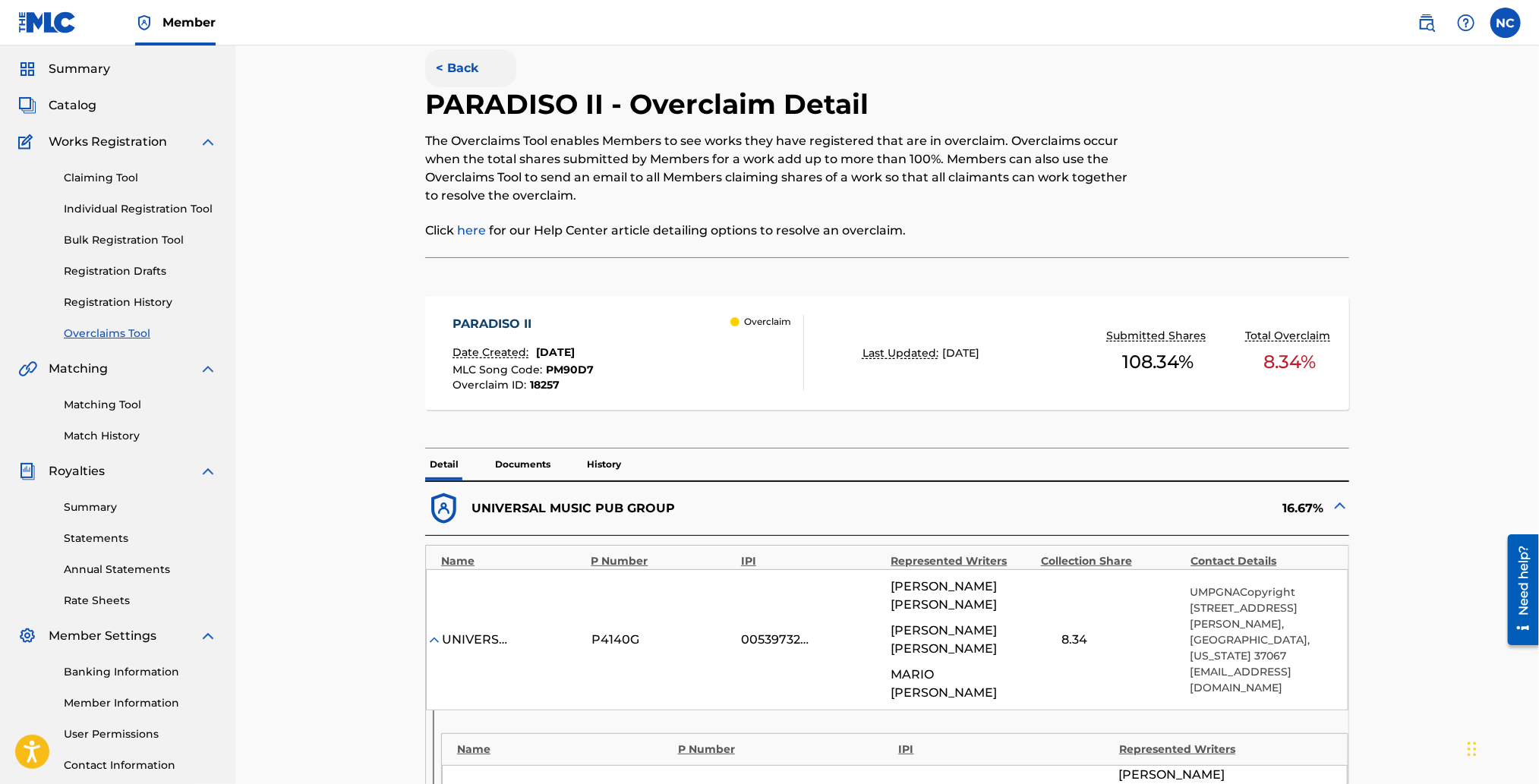
click at [431, 68] on button "< Back" at bounding box center [471, 68] width 91 height 38
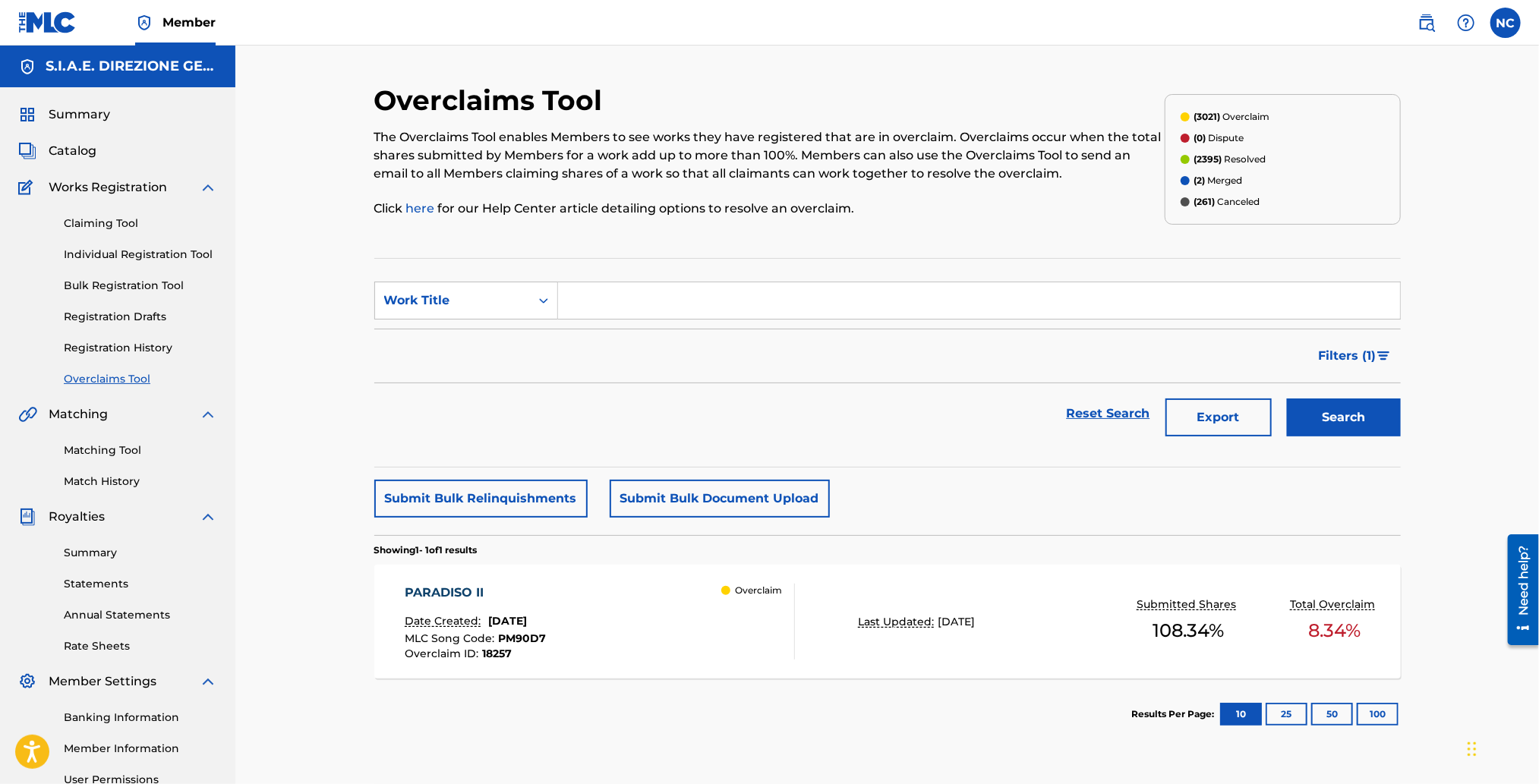
click at [479, 609] on div "PARADISO II Date Created: [DATE] MLC Song Code : PM90D7 Overclaim ID : 18257" at bounding box center [475, 622] width 141 height 76
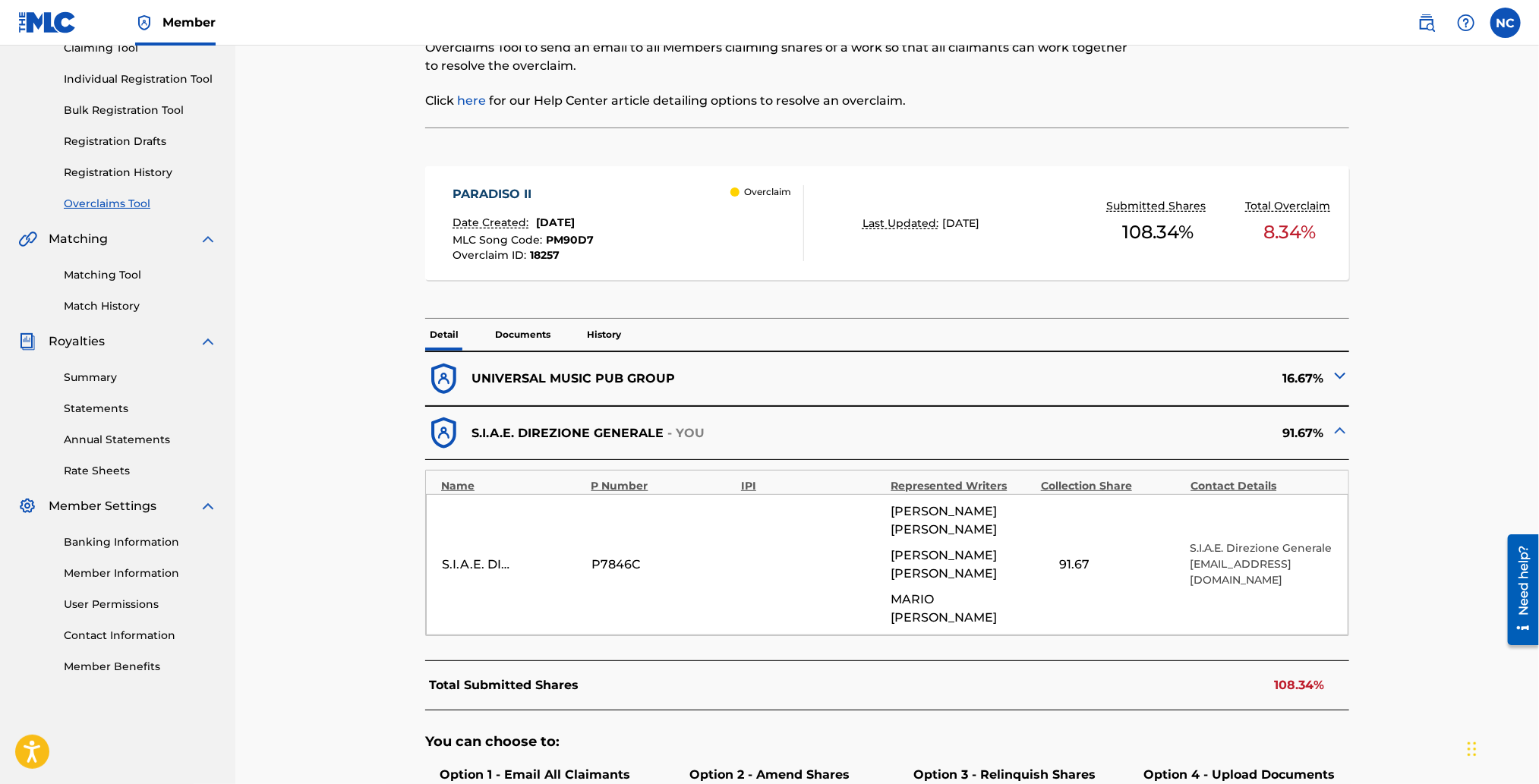
scroll to position [403, 0]
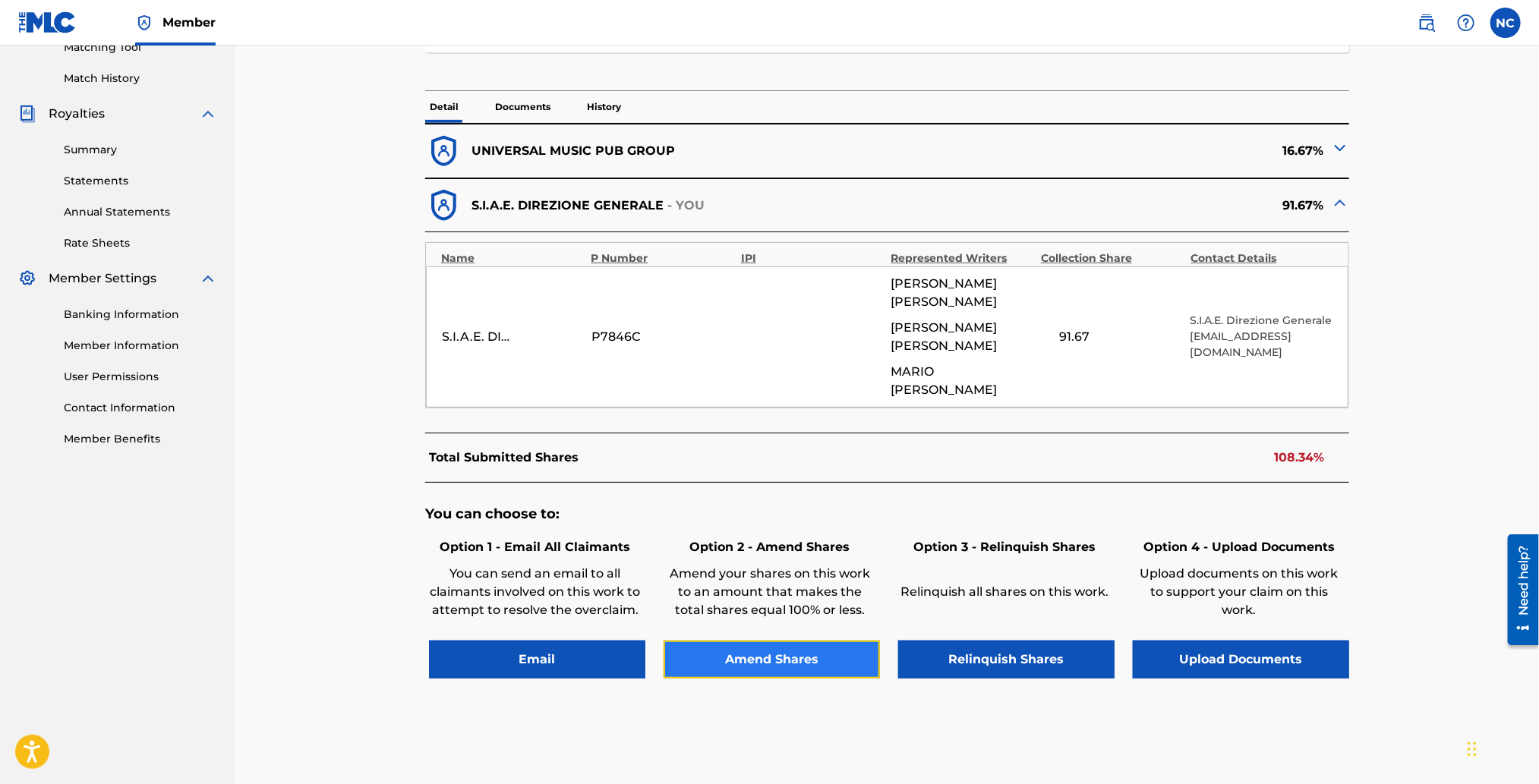
click at [800, 641] on button "Amend Shares" at bounding box center [772, 660] width 216 height 38
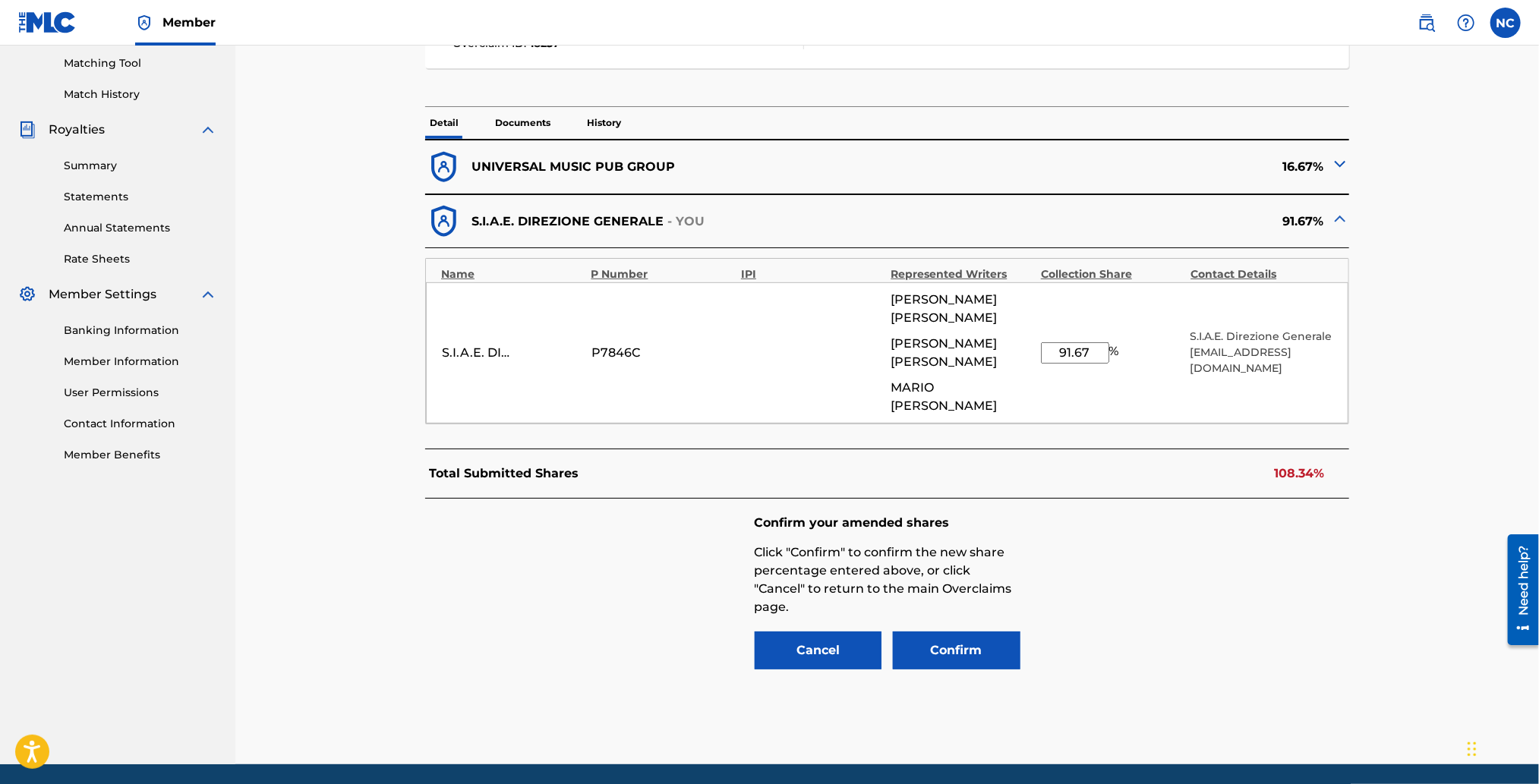
drag, startPoint x: 1095, startPoint y: 326, endPoint x: 1024, endPoint y: 326, distance: 71.0
click at [1024, 326] on div "S.I.A.E. DIREZIONE GENERALE P7846C [PERSON_NAME] [PERSON_NAME] [PERSON_NAME] 91…" at bounding box center [888, 353] width 923 height 141
type input "83.33"
click at [958, 632] on button "Confirm" at bounding box center [957, 651] width 127 height 38
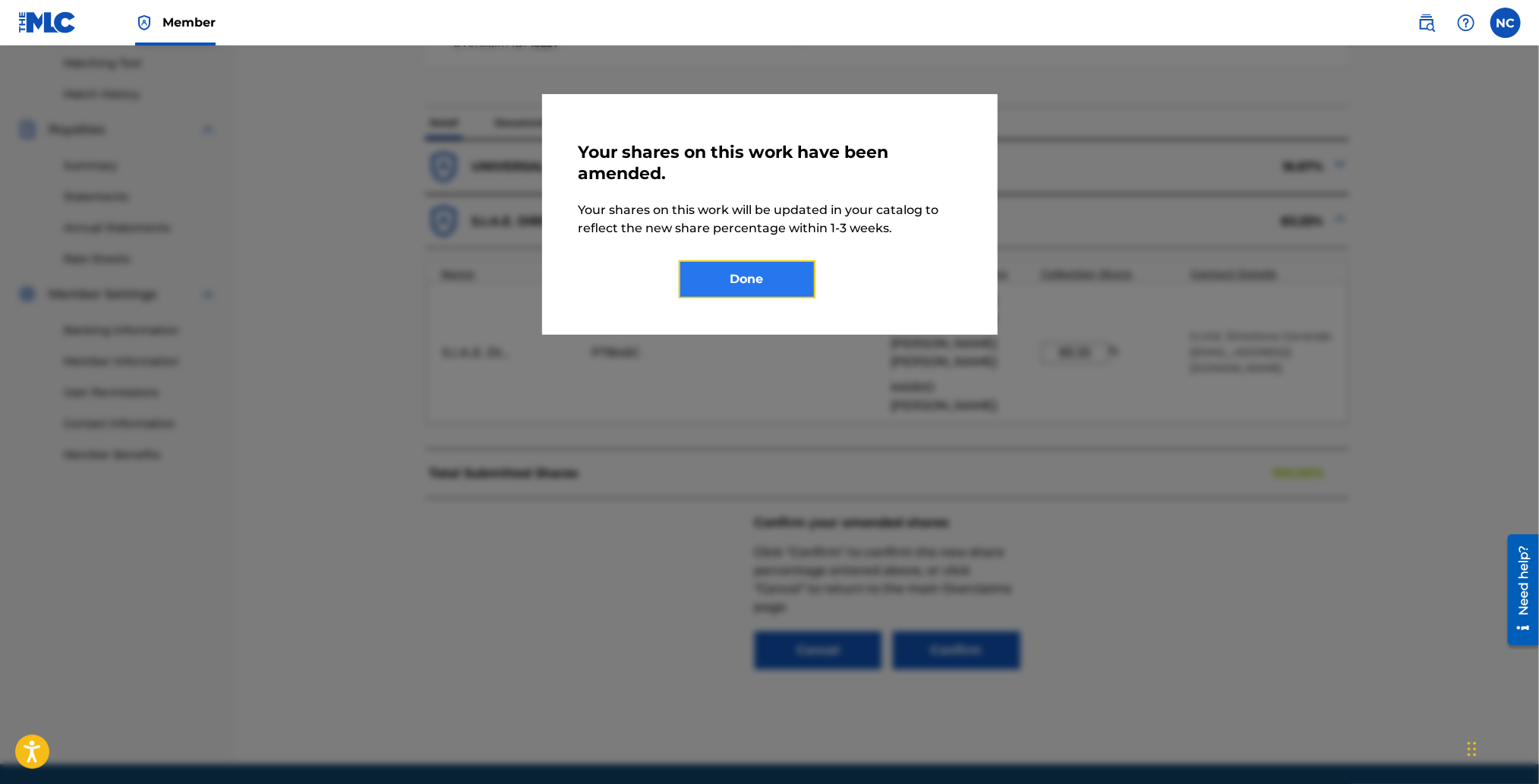
click at [760, 292] on button "Done" at bounding box center [747, 279] width 137 height 38
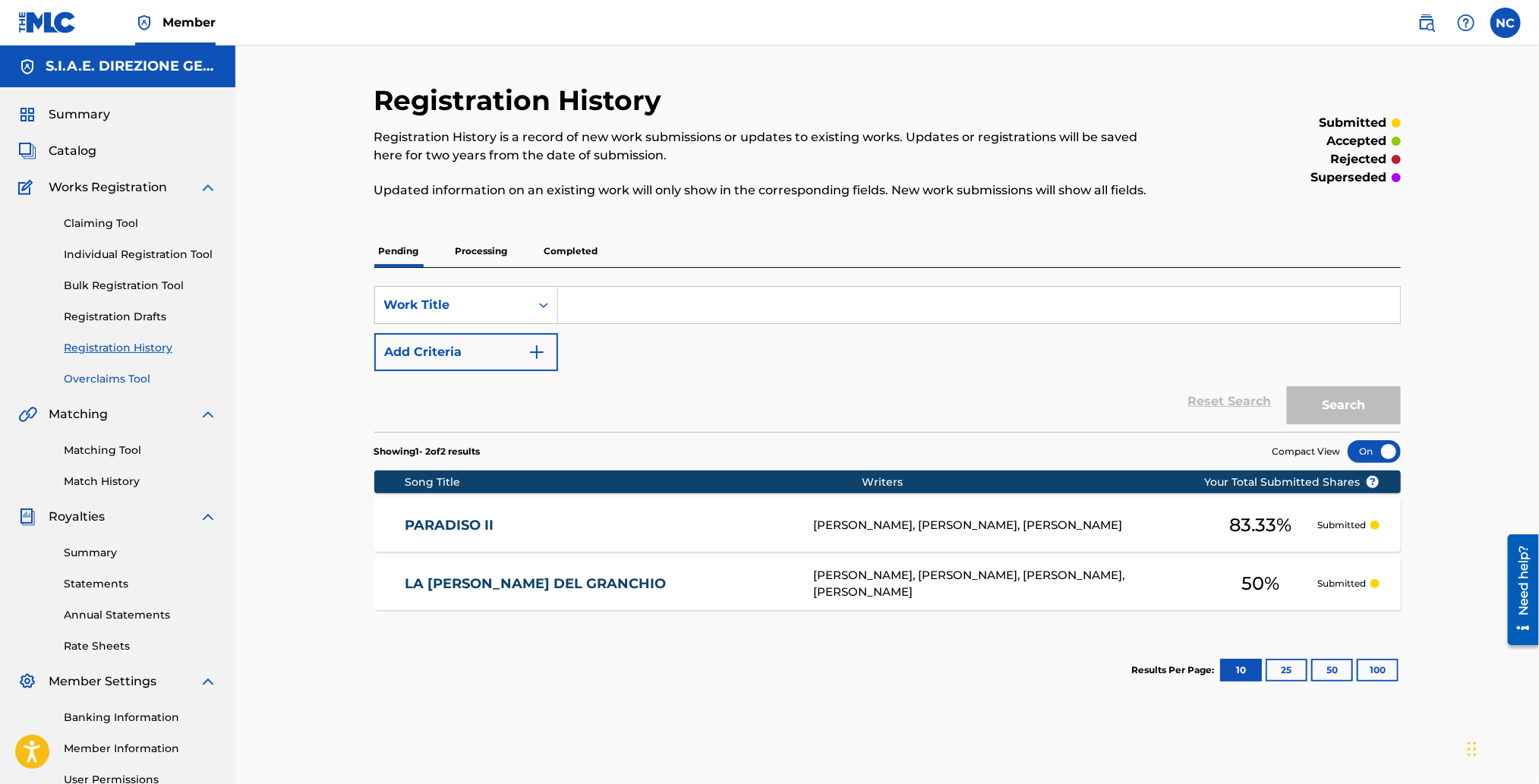
click at [90, 384] on link "Overclaims Tool" at bounding box center [141, 379] width 154 height 16
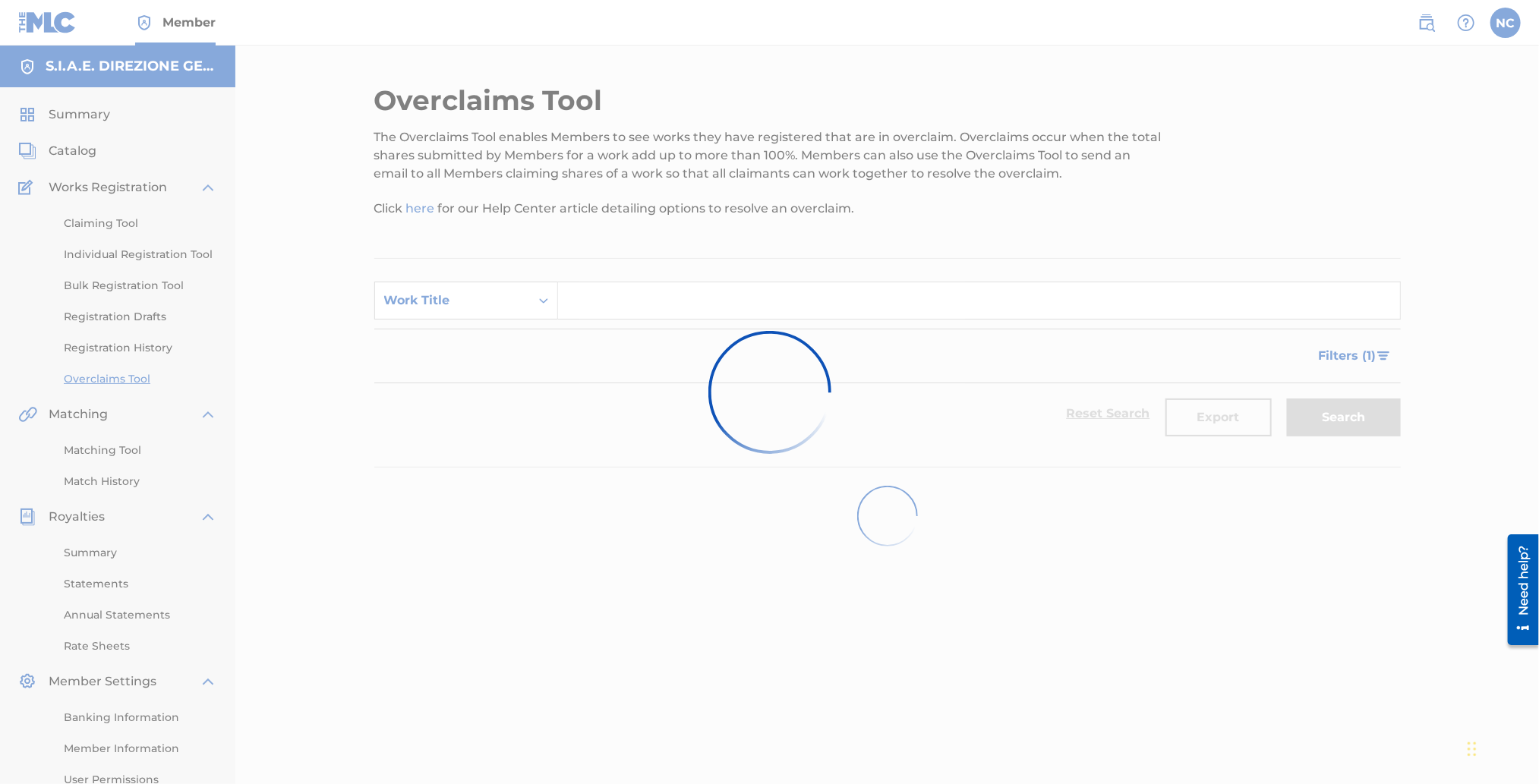
click at [440, 301] on div at bounding box center [769, 392] width 1539 height 784
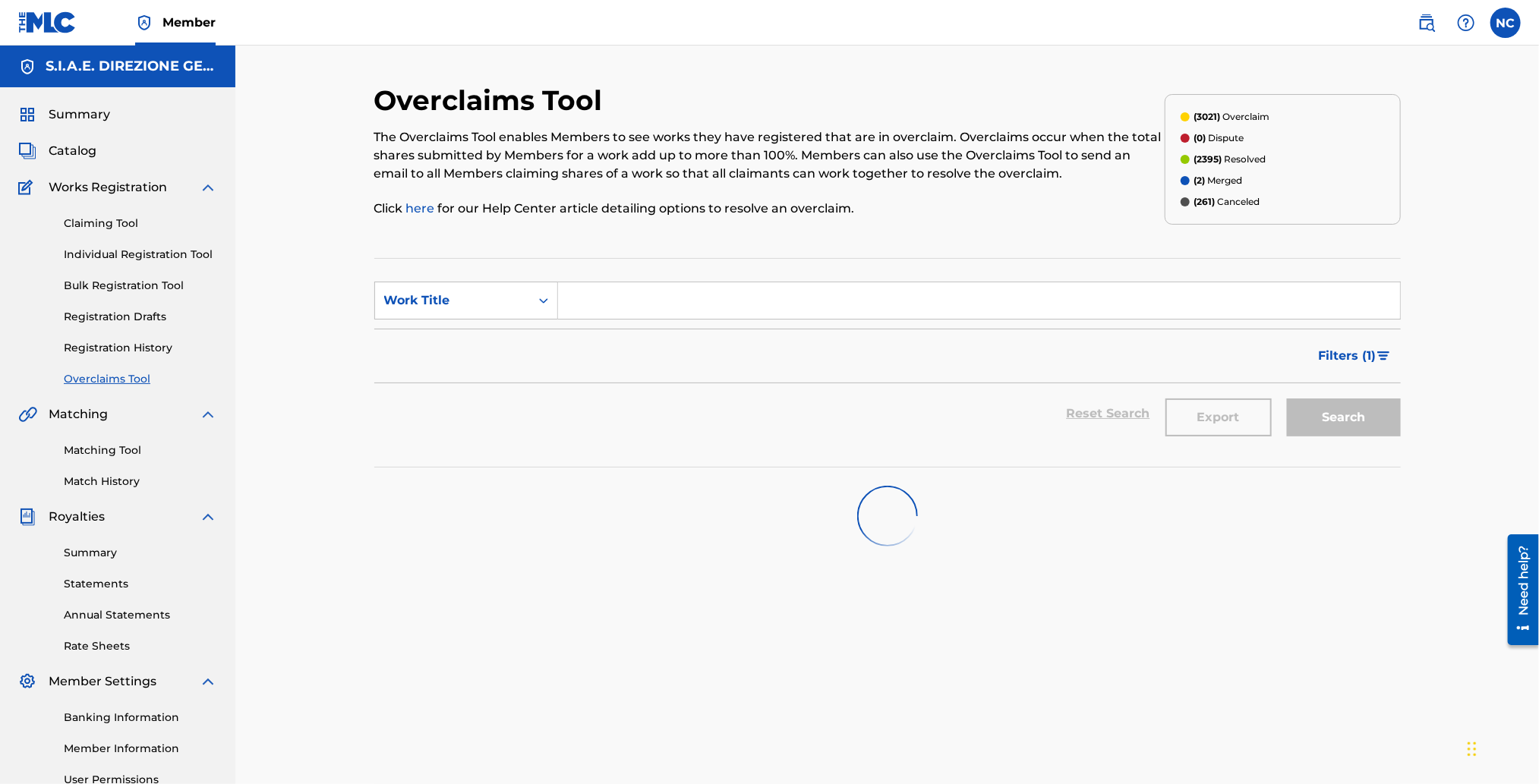
click at [440, 301] on div "Work Title" at bounding box center [453, 300] width 137 height 18
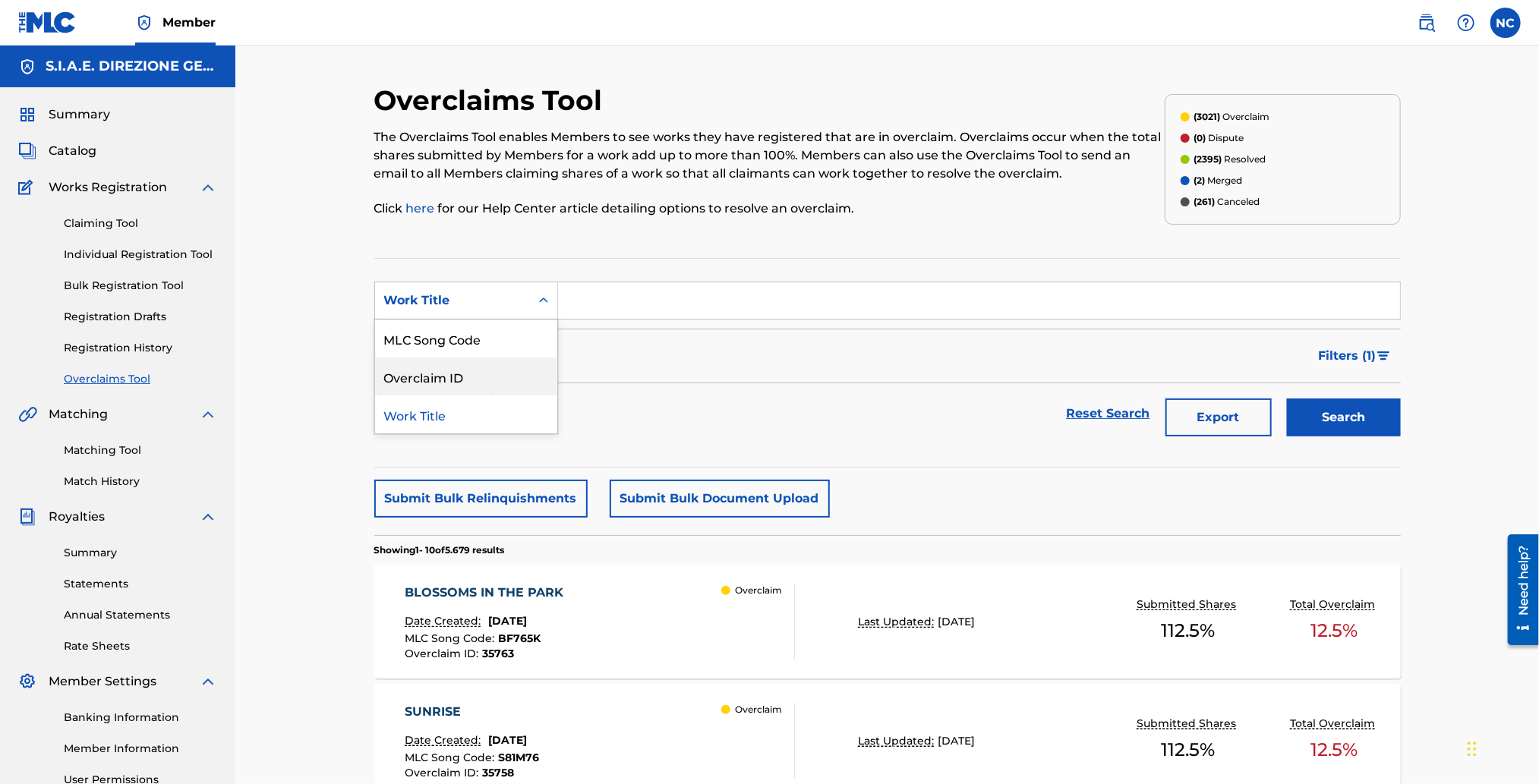
click at [450, 378] on div "Overclaim ID" at bounding box center [466, 377] width 182 height 38
drag, startPoint x: 519, startPoint y: 322, endPoint x: 577, endPoint y: 302, distance: 61.4
click at [577, 302] on input "Search Form" at bounding box center [979, 301] width 842 height 36
drag, startPoint x: 837, startPoint y: 279, endPoint x: 837, endPoint y: 290, distance: 11.0
click at [837, 279] on section "SearchWithCriteria133f980d-b3ca-4f54-9887-05fa6724a0b3 Overclaim ID Filter Stat…" at bounding box center [887, 363] width 1026 height 210
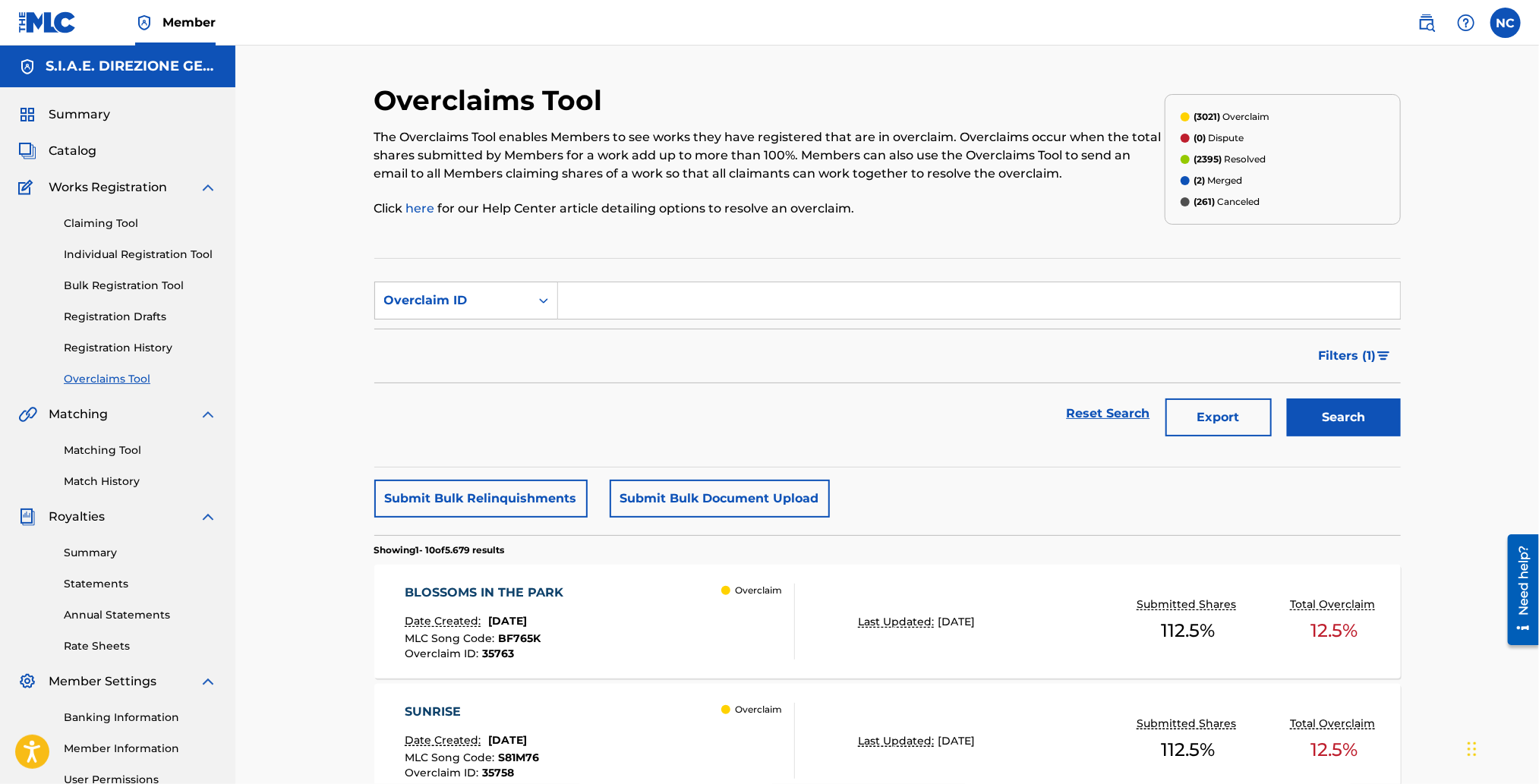
click at [836, 299] on input "Search Form" at bounding box center [979, 301] width 842 height 36
paste input "18691"
type input "18691"
click at [1332, 417] on button "Search" at bounding box center [1344, 418] width 114 height 38
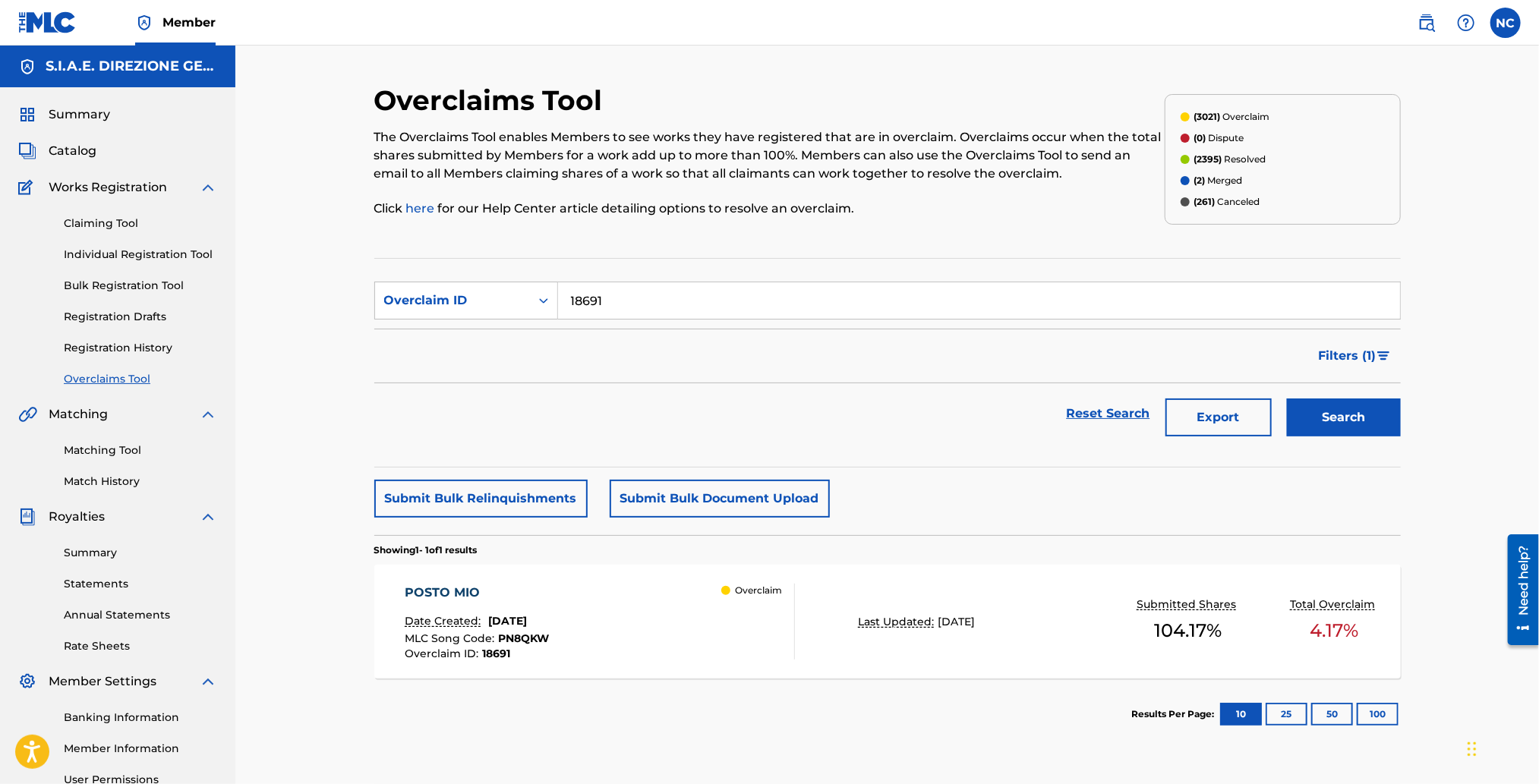
click at [648, 645] on div "POSTO MIO Date Created: [DATE] MLC Song Code : PN8QKW Overclaim ID : 18691 Over…" at bounding box center [599, 622] width 390 height 76
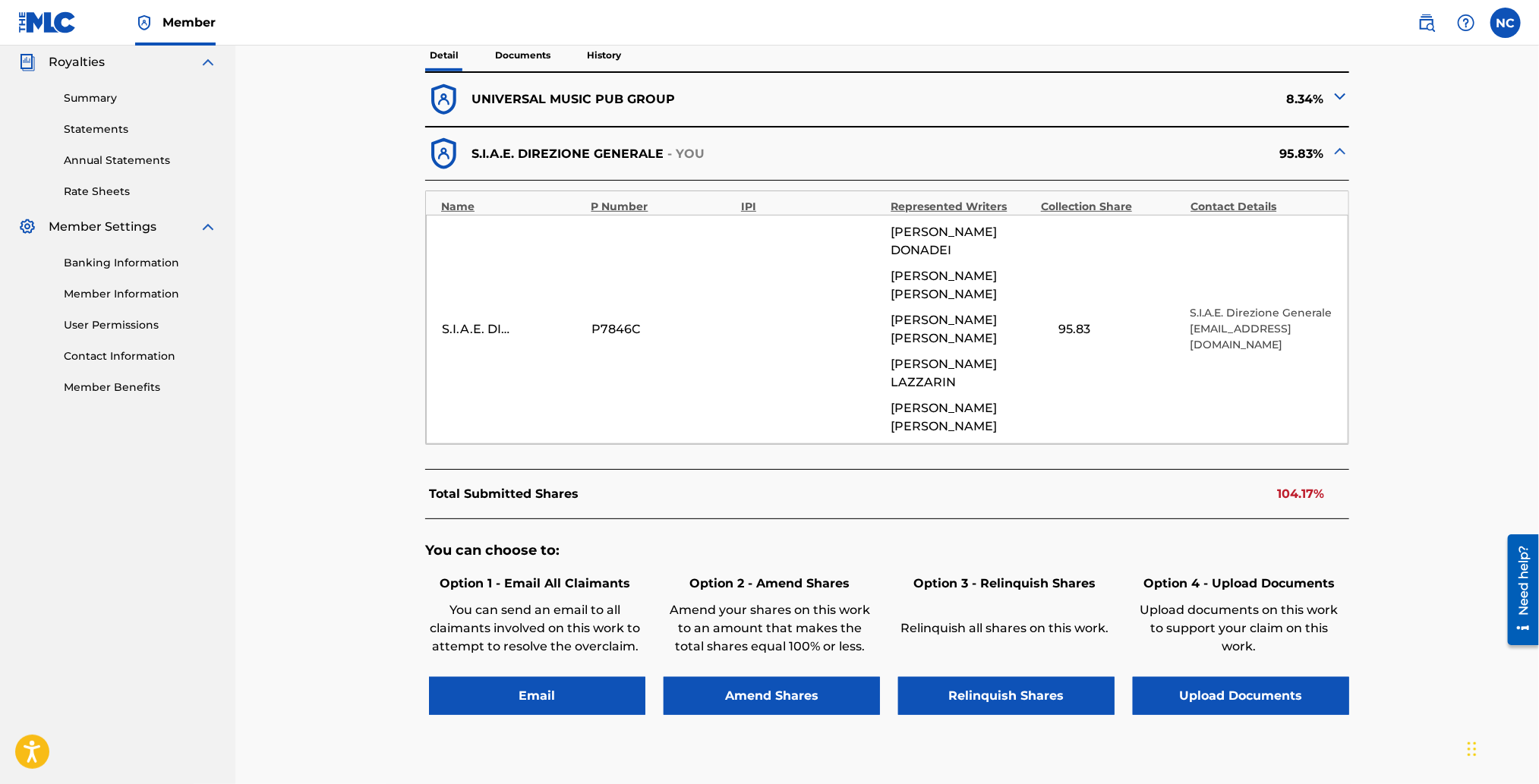
scroll to position [227, 0]
click at [765, 678] on button "Amend Shares" at bounding box center [772, 697] width 216 height 38
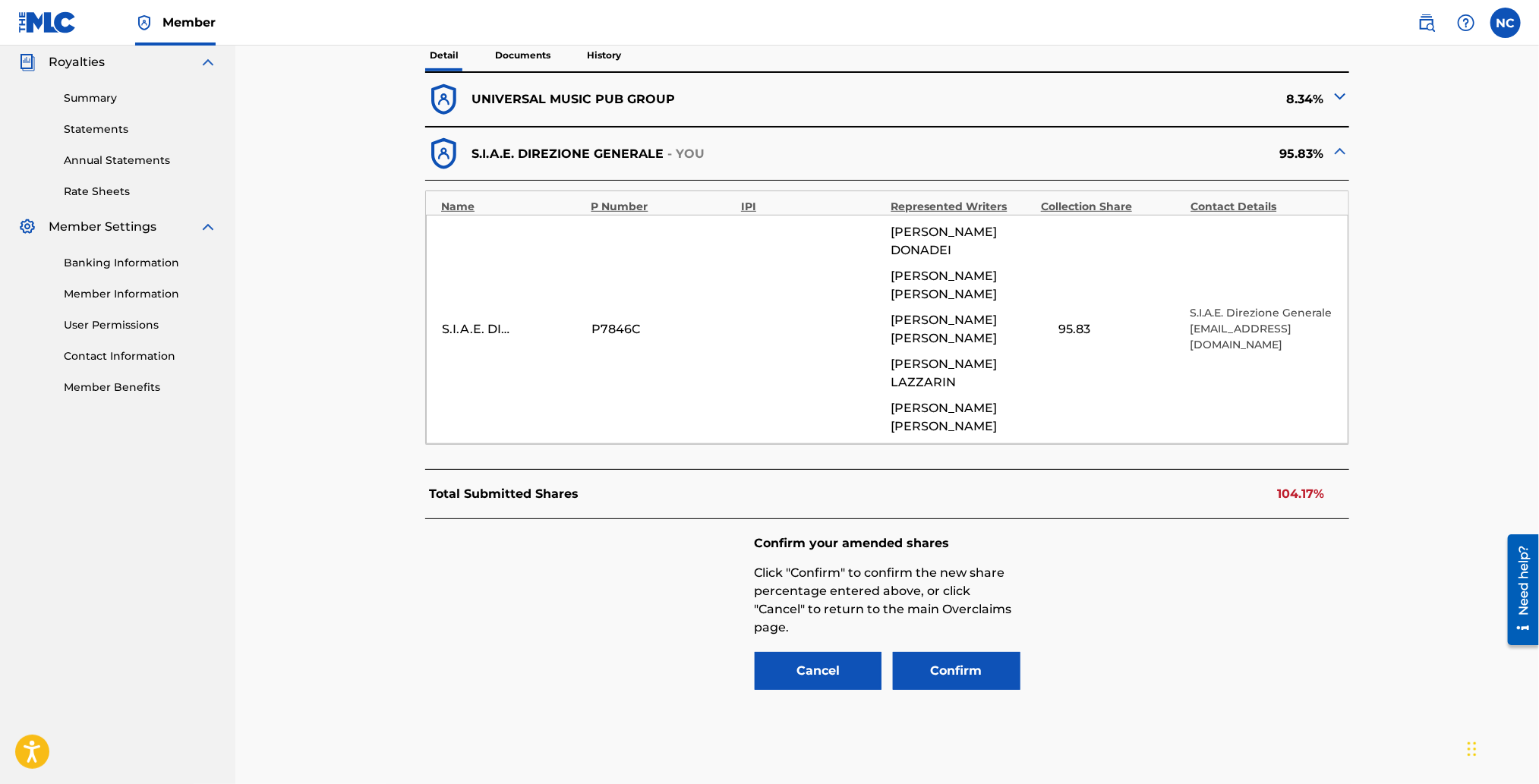
scroll to position [457, 0]
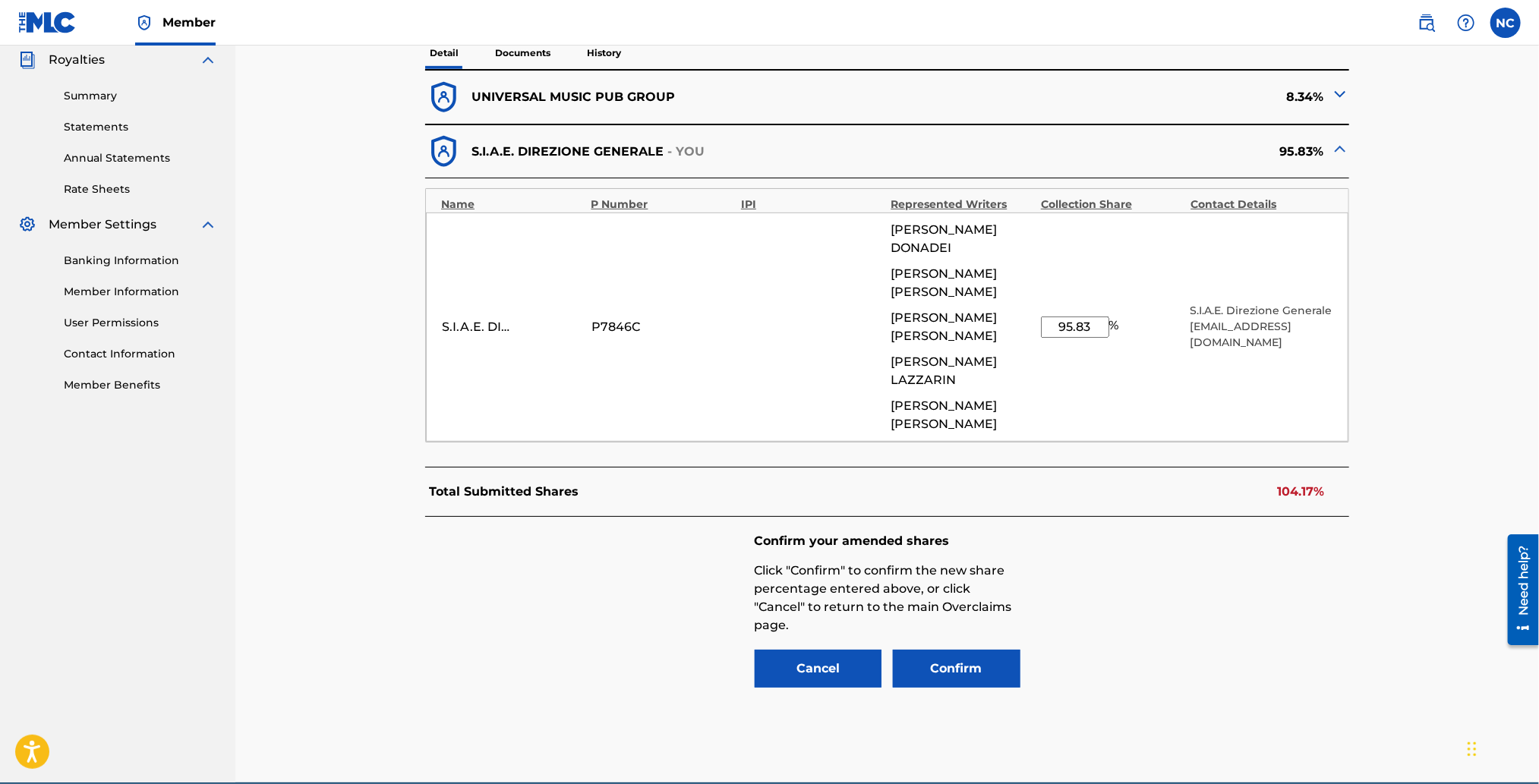
drag, startPoint x: 1093, startPoint y: 286, endPoint x: 1049, endPoint y: 286, distance: 44.0
click at [1049, 317] on input "95.83" at bounding box center [1076, 327] width 68 height 21
type input "+"
type input "9"
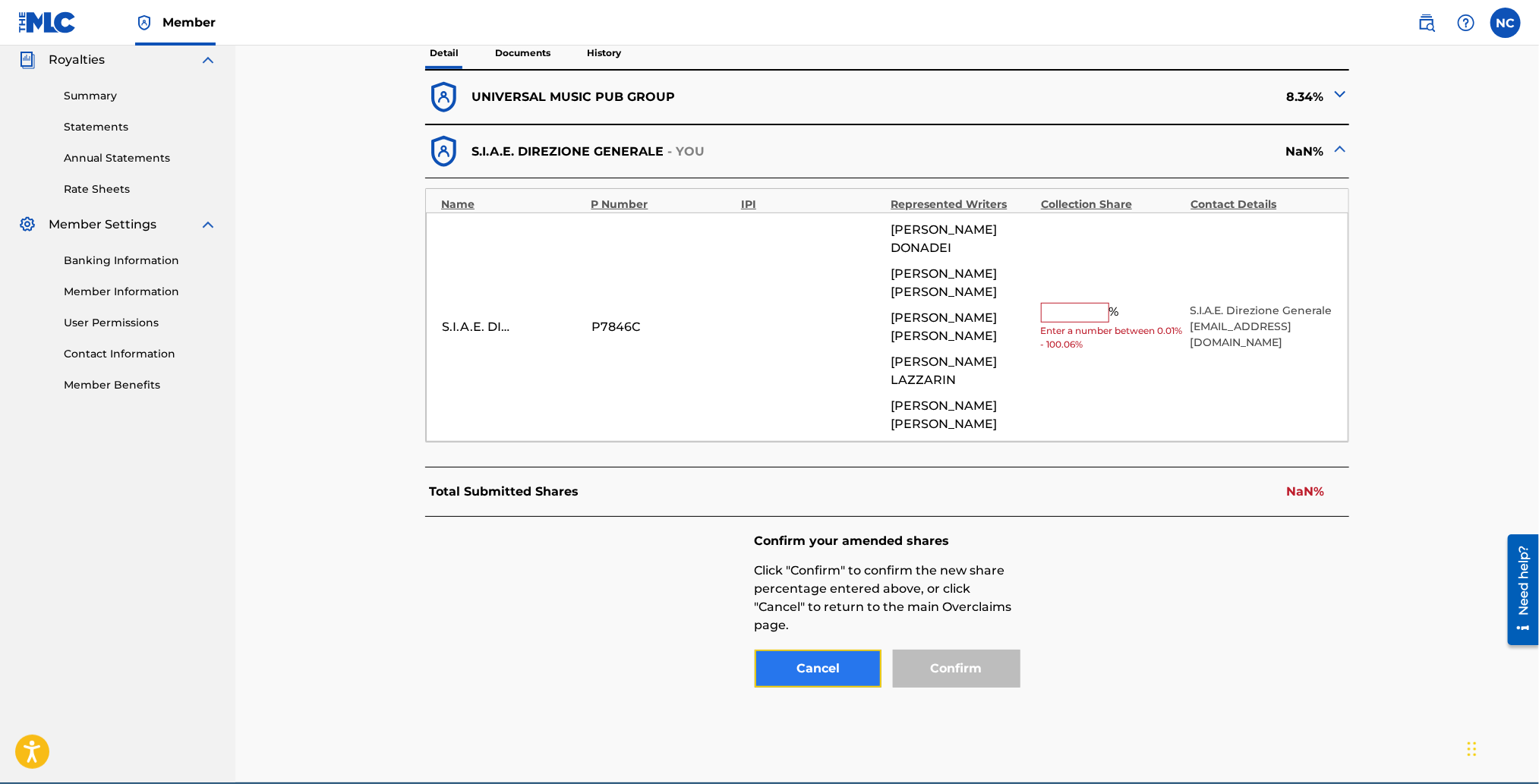
click at [842, 650] on button "Cancel" at bounding box center [818, 669] width 127 height 38
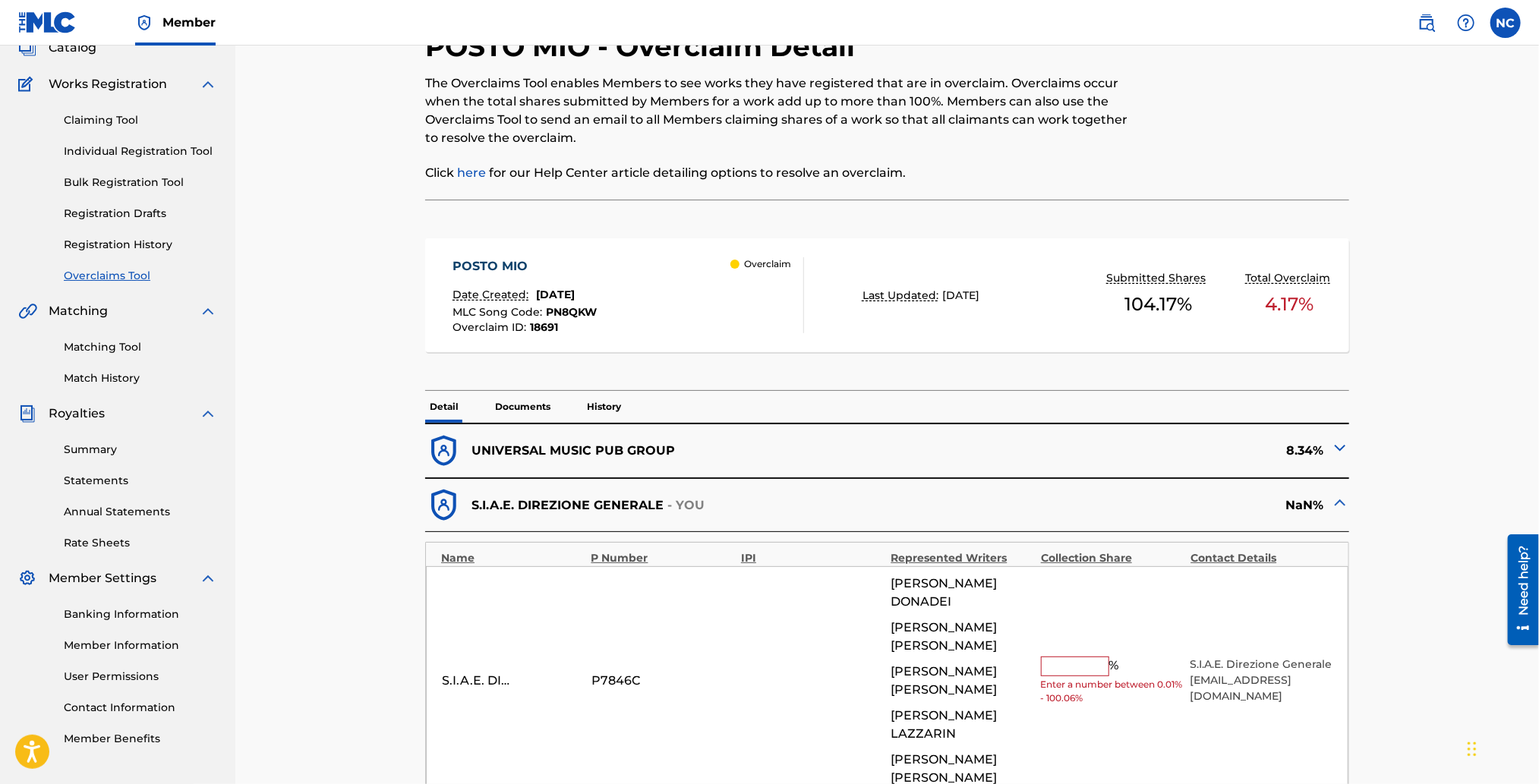
scroll to position [2, 0]
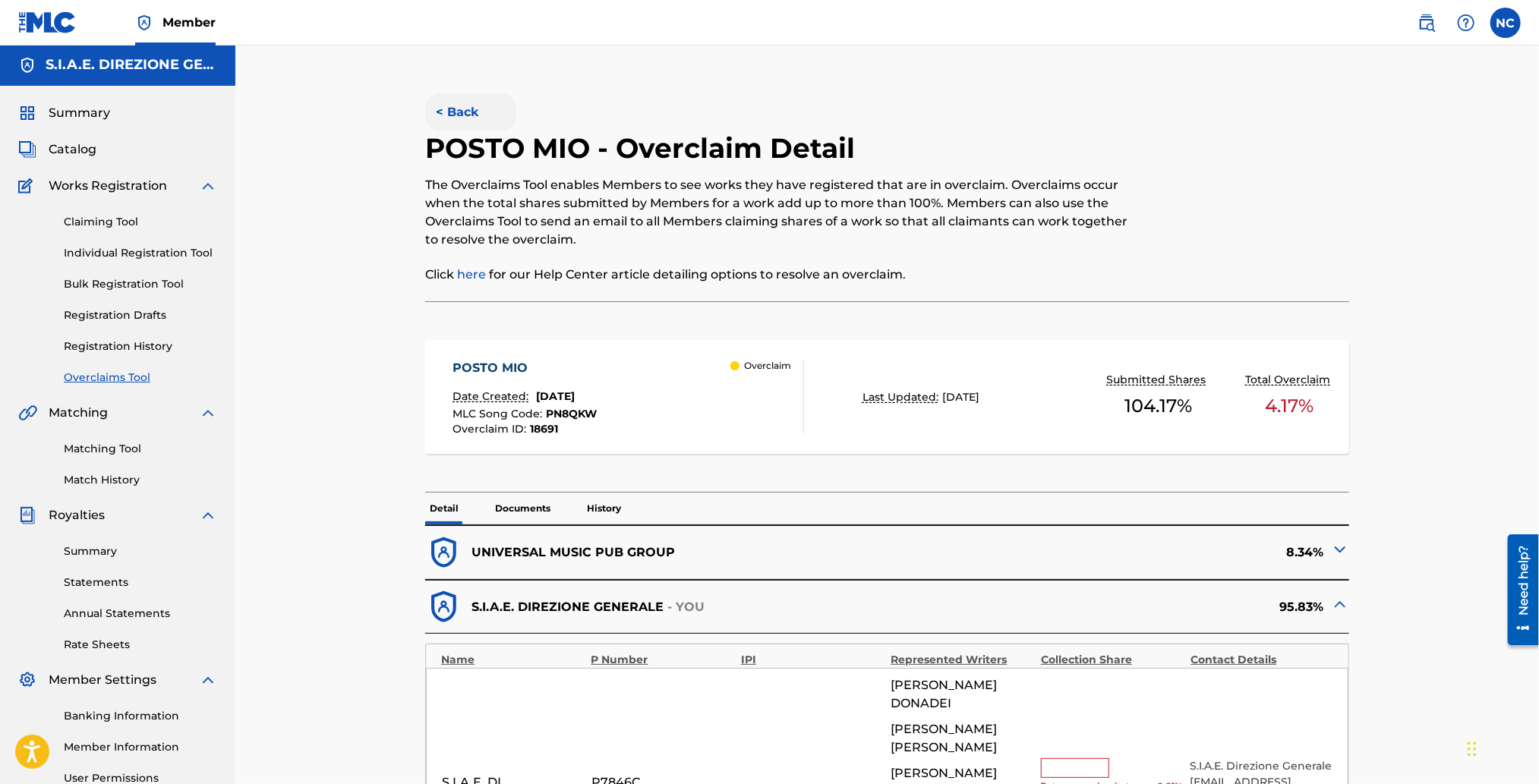
click at [440, 108] on button "< Back" at bounding box center [471, 112] width 91 height 38
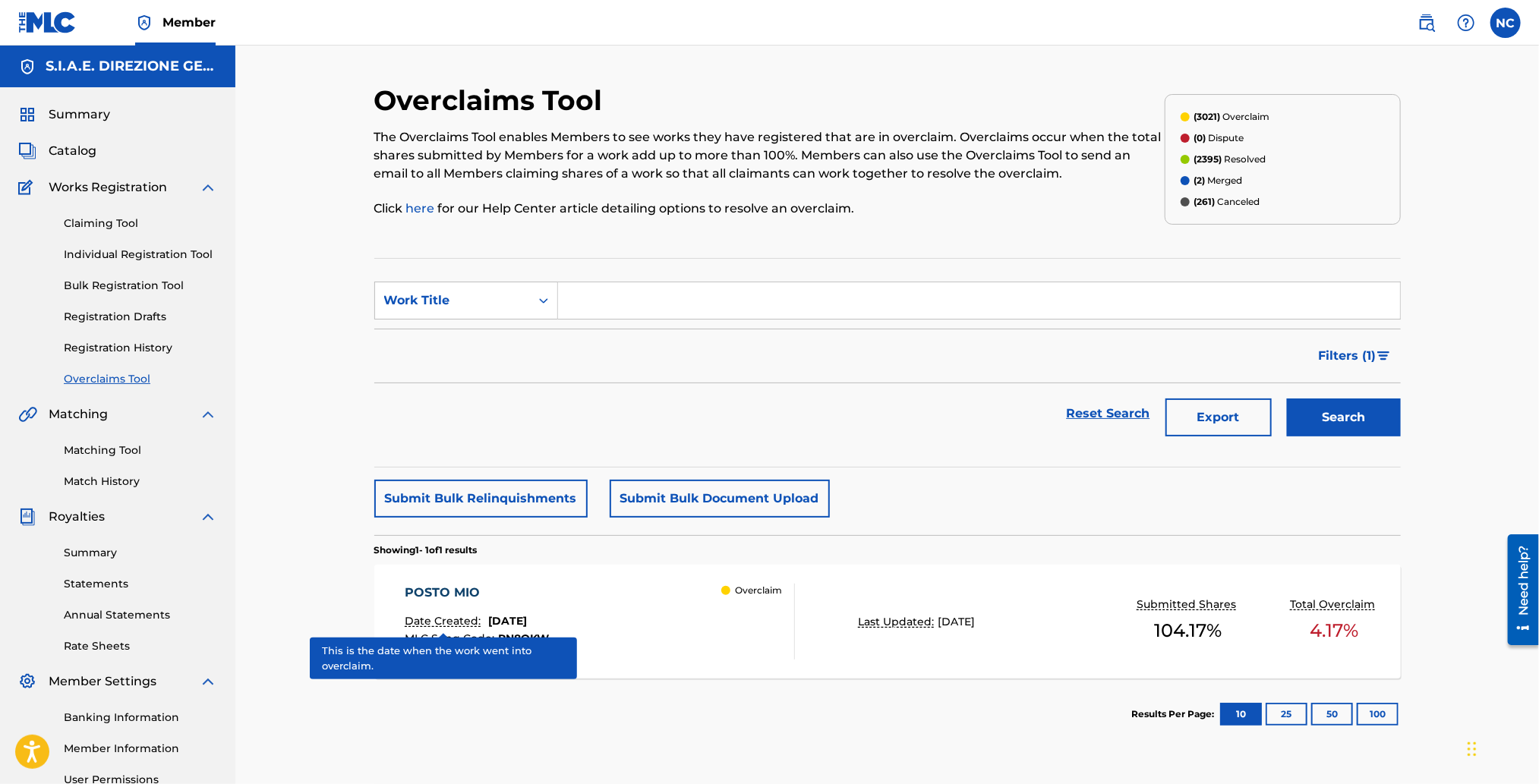
click at [478, 625] on p "Date Created:" at bounding box center [444, 621] width 80 height 16
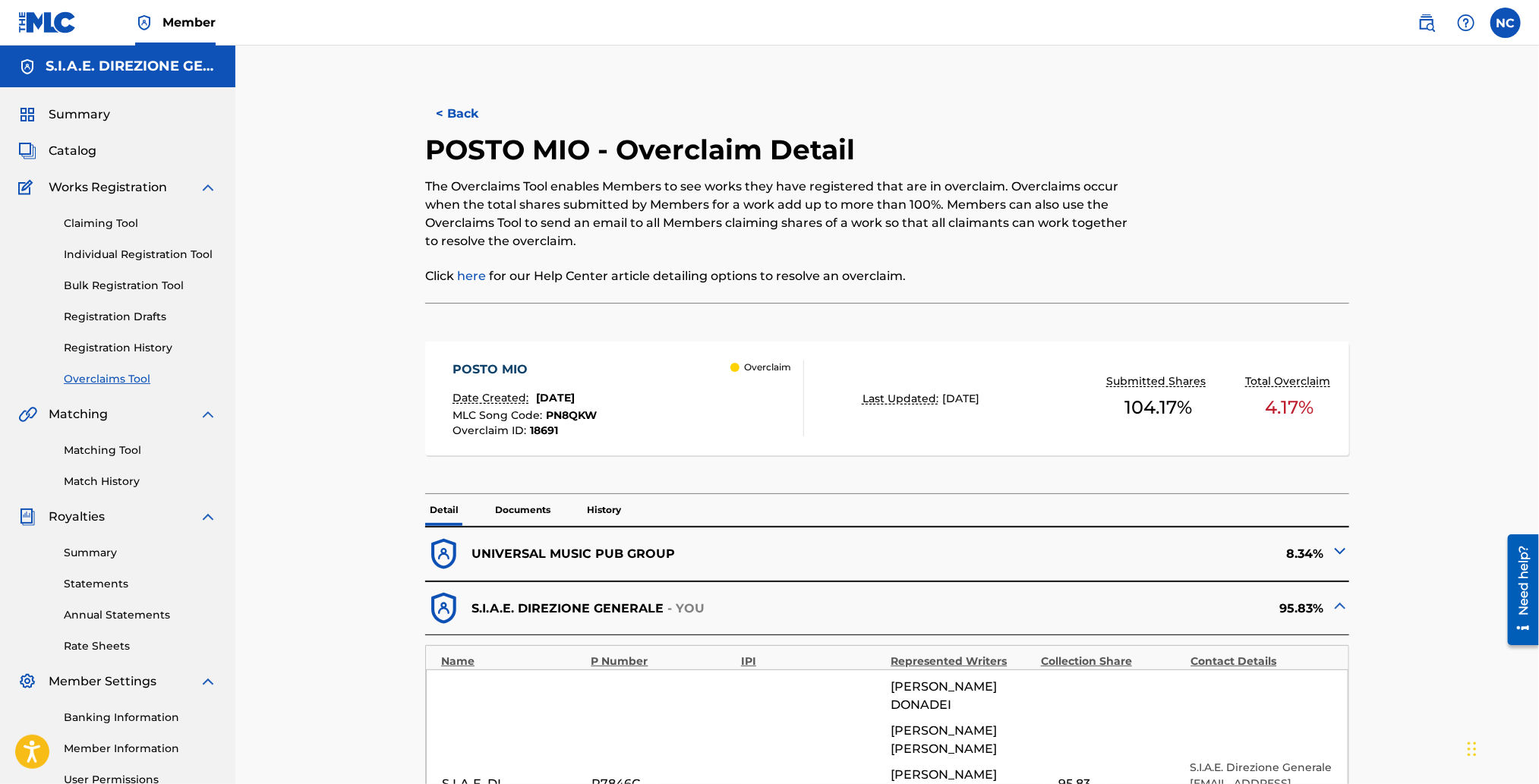
scroll to position [341, 0]
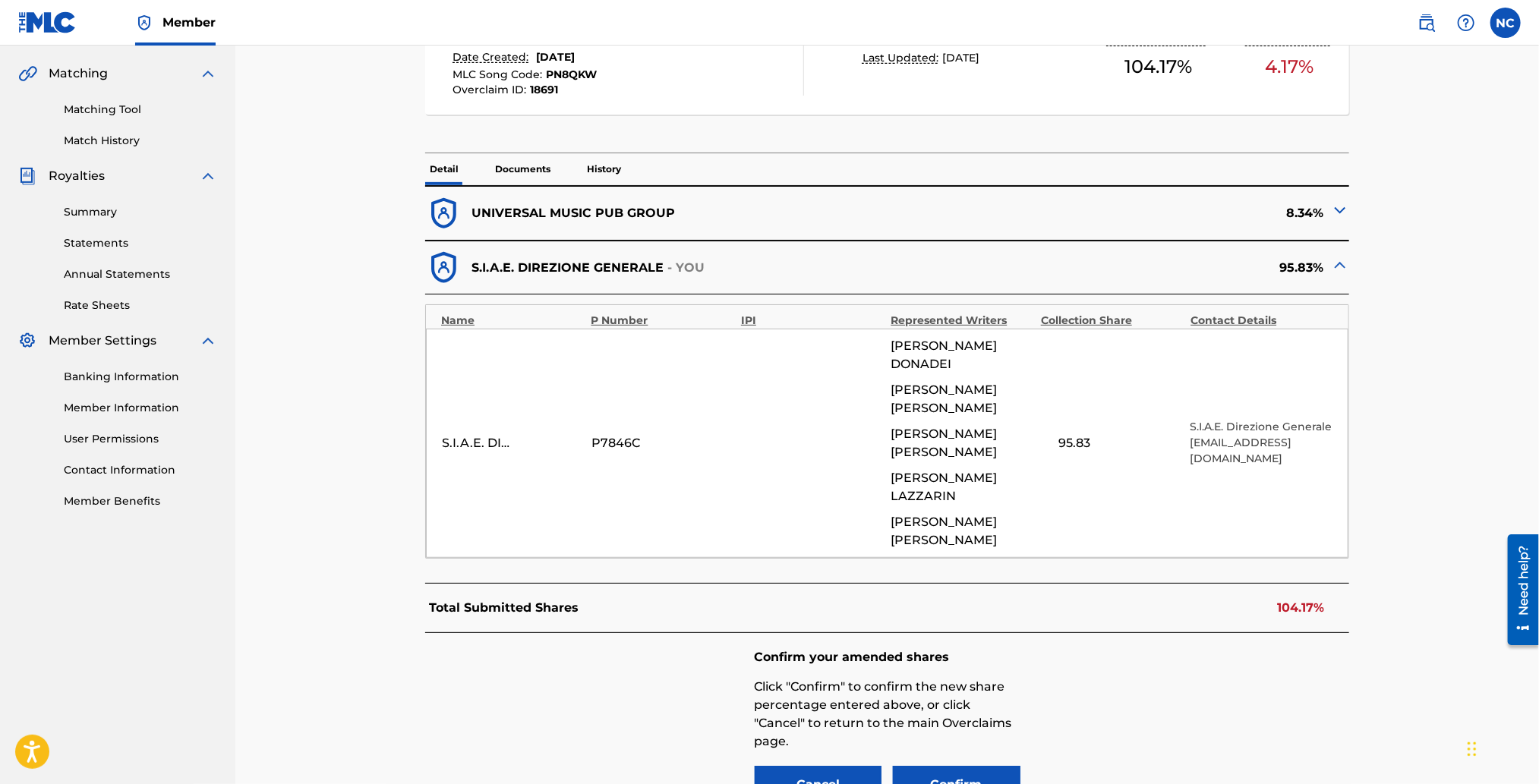
scroll to position [457, 0]
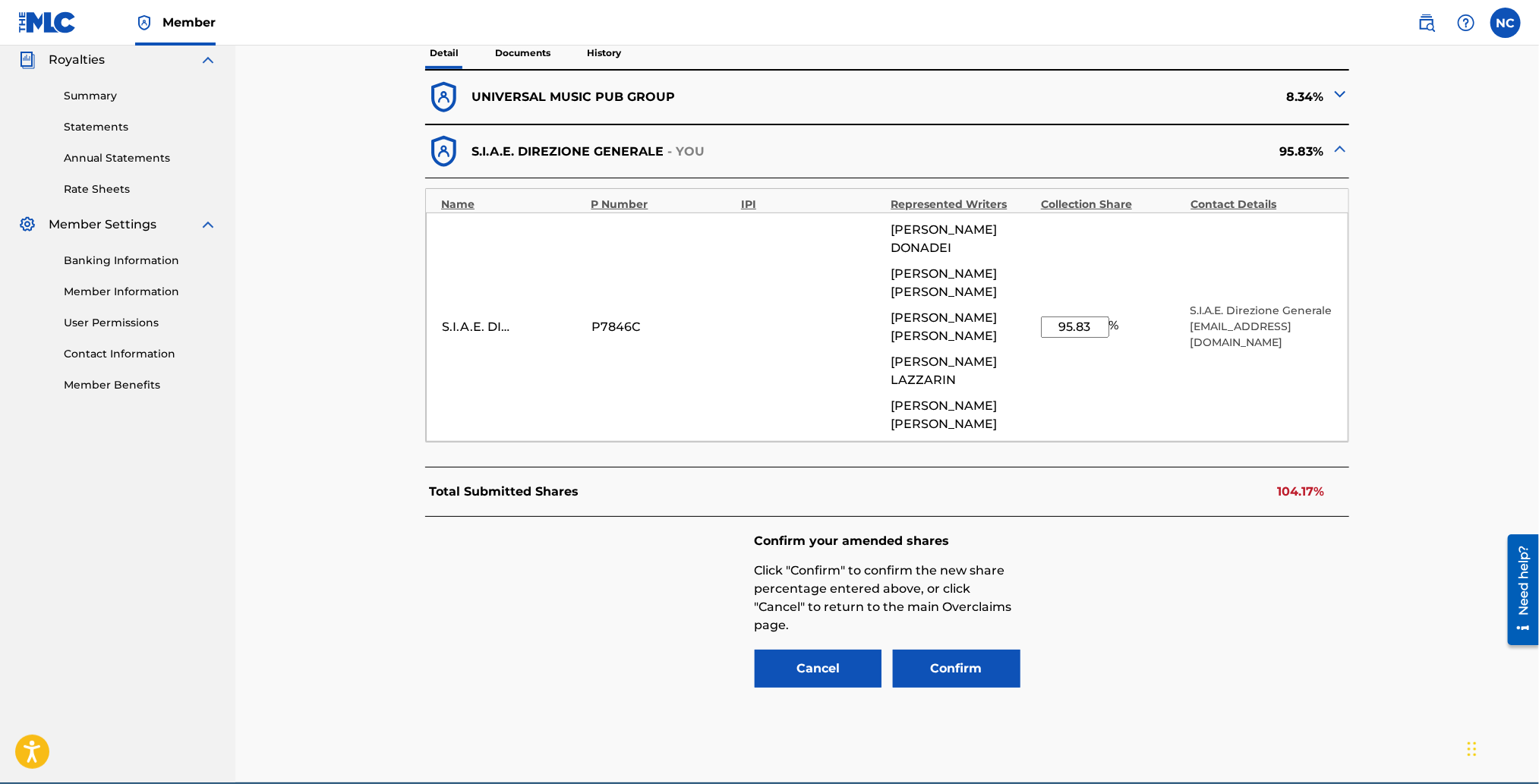
drag, startPoint x: 1098, startPoint y: 288, endPoint x: 1032, endPoint y: 289, distance: 66.0
click at [1032, 289] on div "S.I.A.E. DIREZIONE GENERALE P7846C [PERSON_NAME] [PERSON_NAME] [PERSON_NAME] [P…" at bounding box center [888, 327] width 923 height 230
type input "91.66"
click at [987, 650] on button "Confirm" at bounding box center [957, 669] width 127 height 38
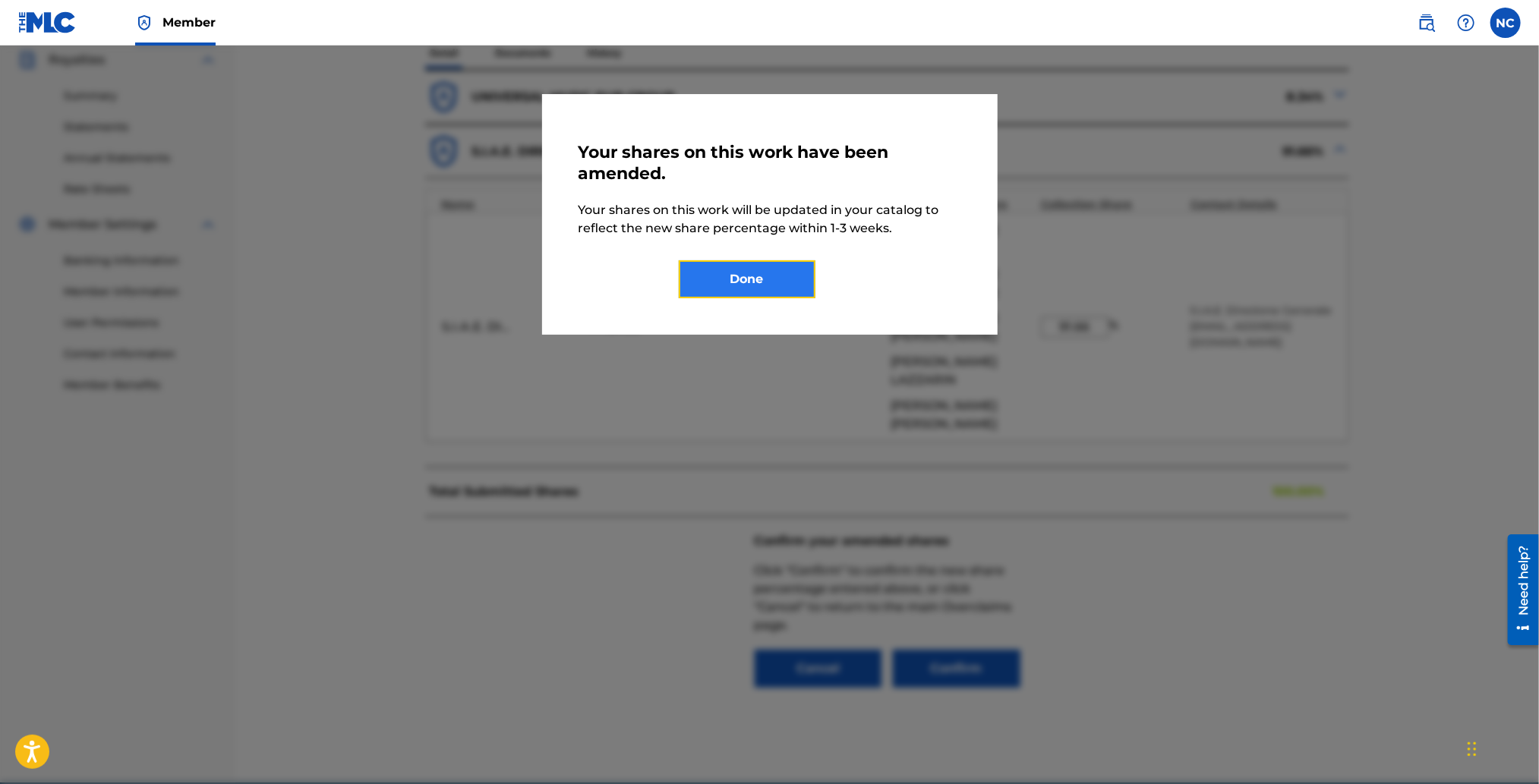
click at [761, 279] on button "Done" at bounding box center [747, 279] width 137 height 38
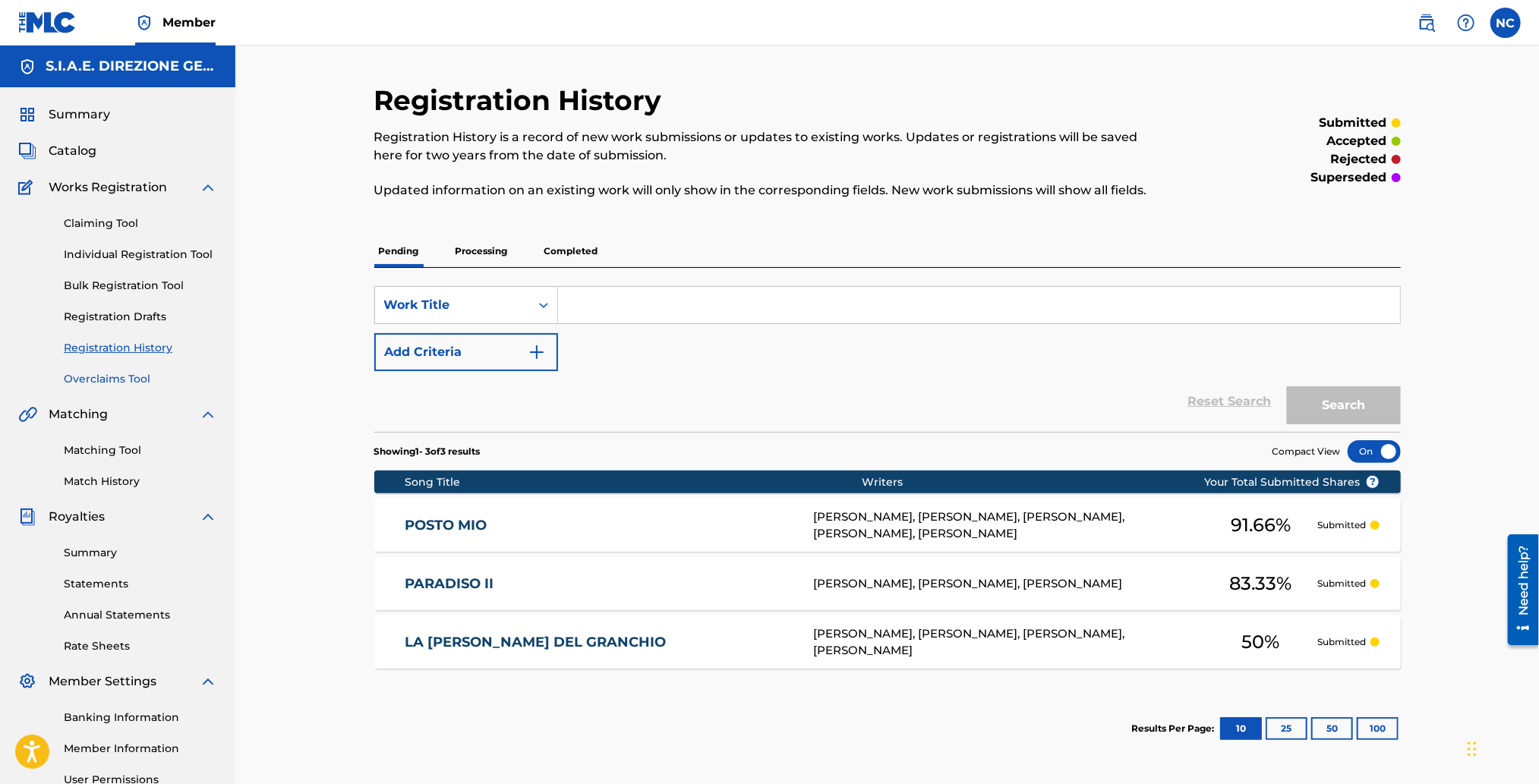
click at [112, 375] on link "Overclaims Tool" at bounding box center [141, 379] width 154 height 16
